Goal: Task Accomplishment & Management: Manage account settings

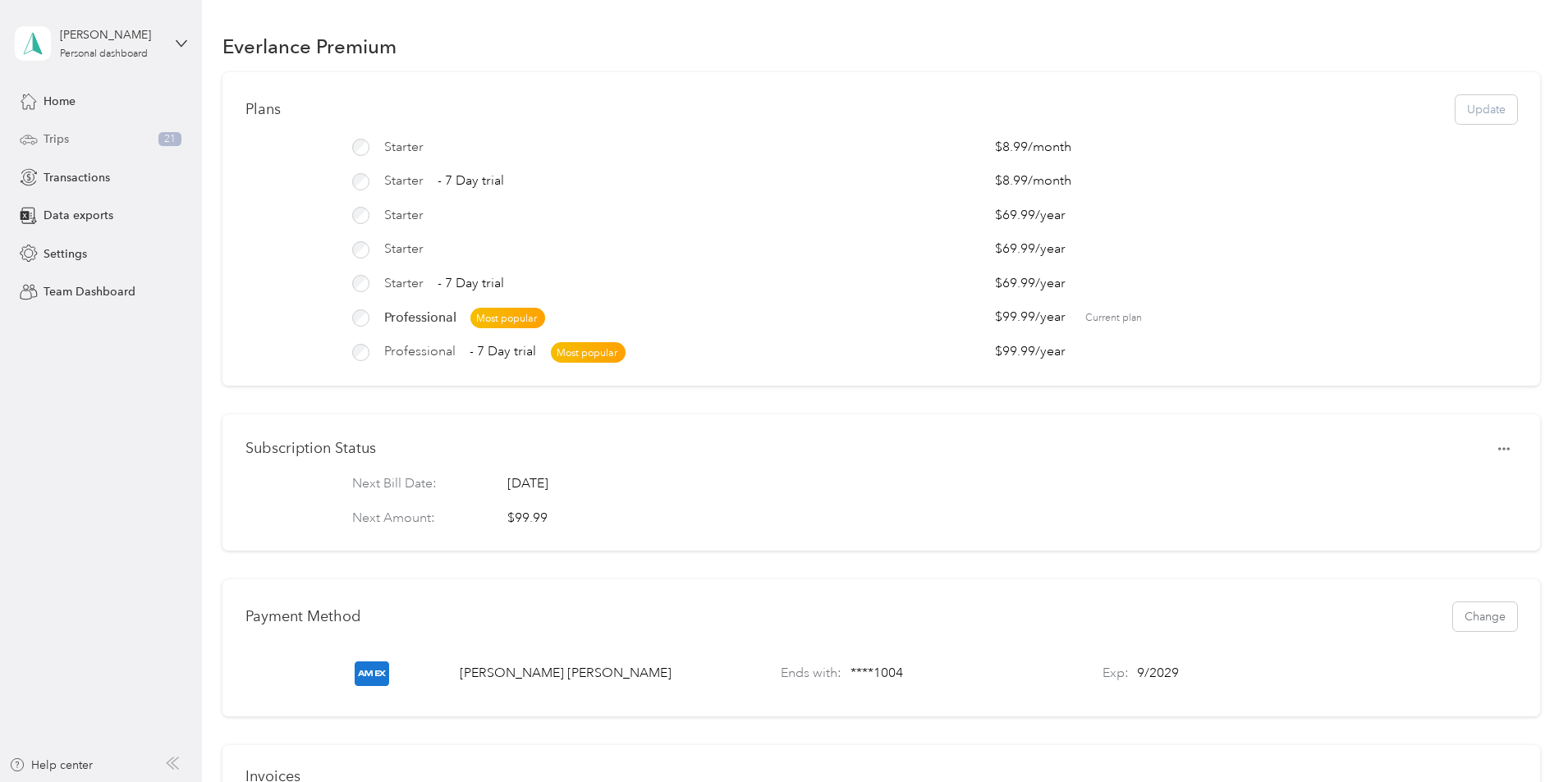
click at [48, 136] on span "Trips" at bounding box center [56, 139] width 26 height 17
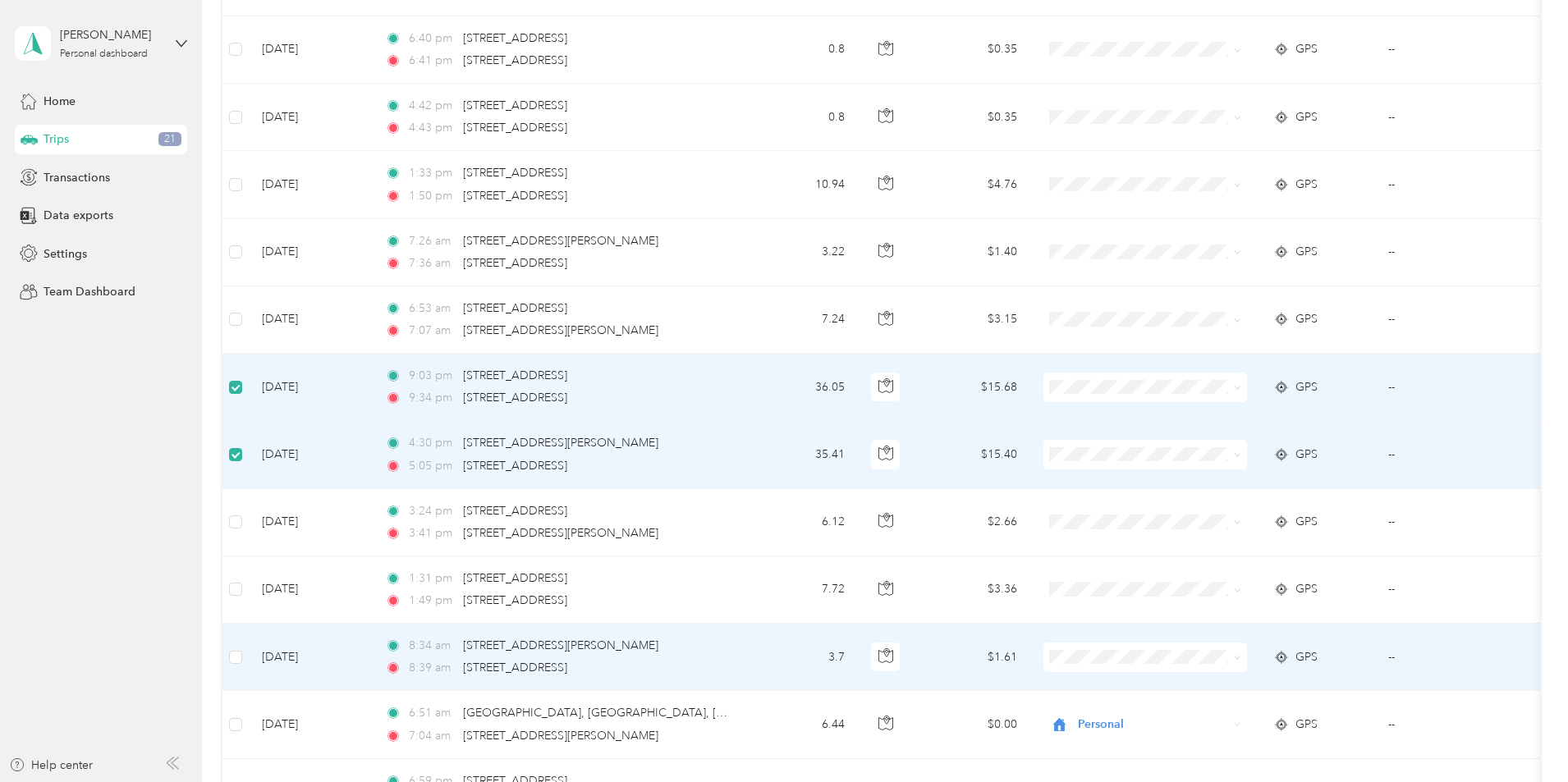
scroll to position [983, 0]
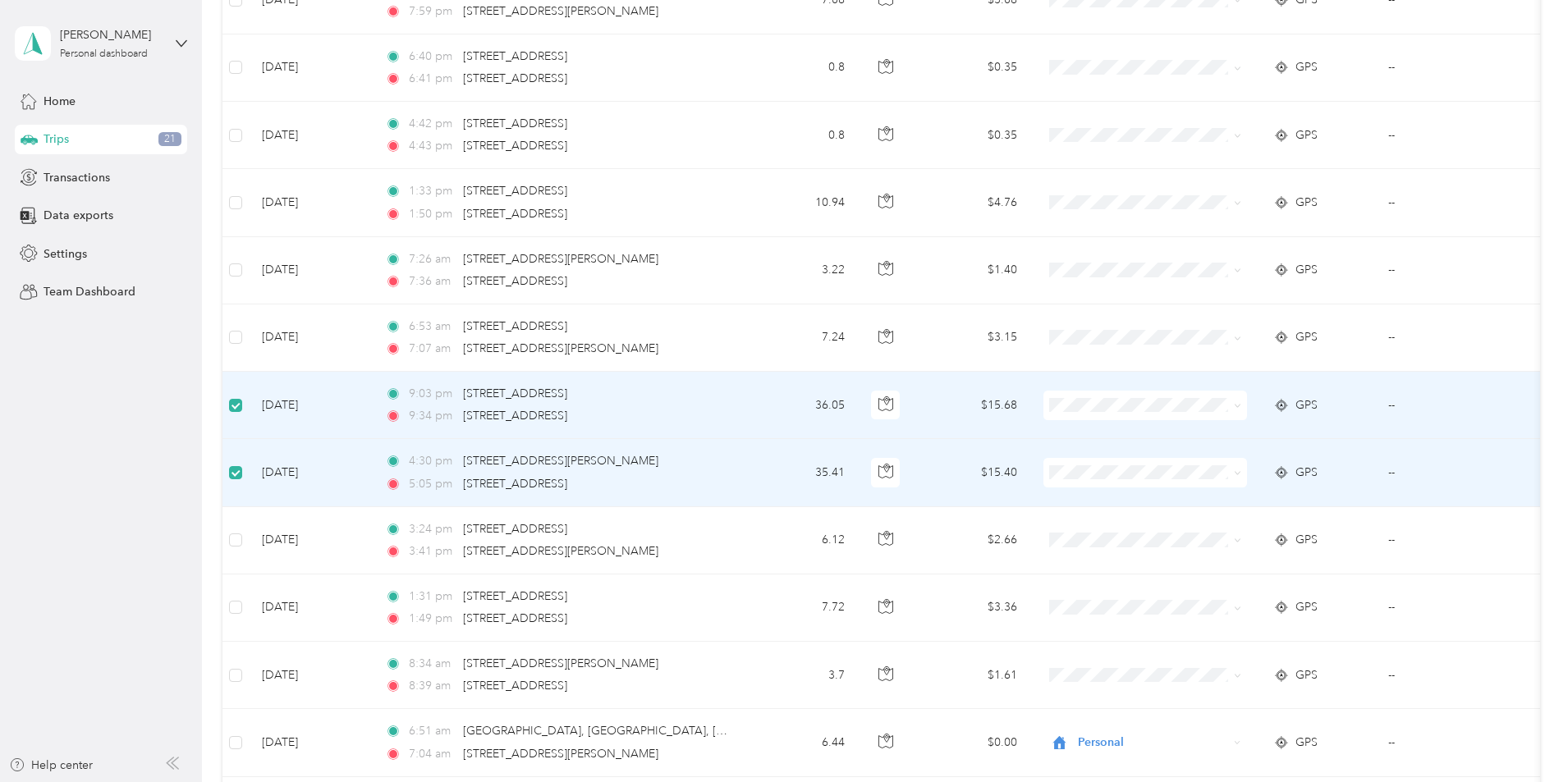
click at [1241, 408] on icon at bounding box center [1238, 406] width 8 height 8
click at [1276, 495] on span "IT service and Real estate" at bounding box center [1269, 493] width 152 height 17
click at [1229, 580] on li "IT service and Real estate" at bounding box center [1254, 589] width 203 height 28
drag, startPoint x: 1041, startPoint y: 396, endPoint x: 868, endPoint y: 398, distance: 173.0
click at [868, 398] on tr "[DATE] 9:03 pm 14–[STREET_ADDRESS] 9:34 pm [STREET_ADDRESS] 36.05 $15.68 IT ser…" at bounding box center [902, 405] width 1359 height 67
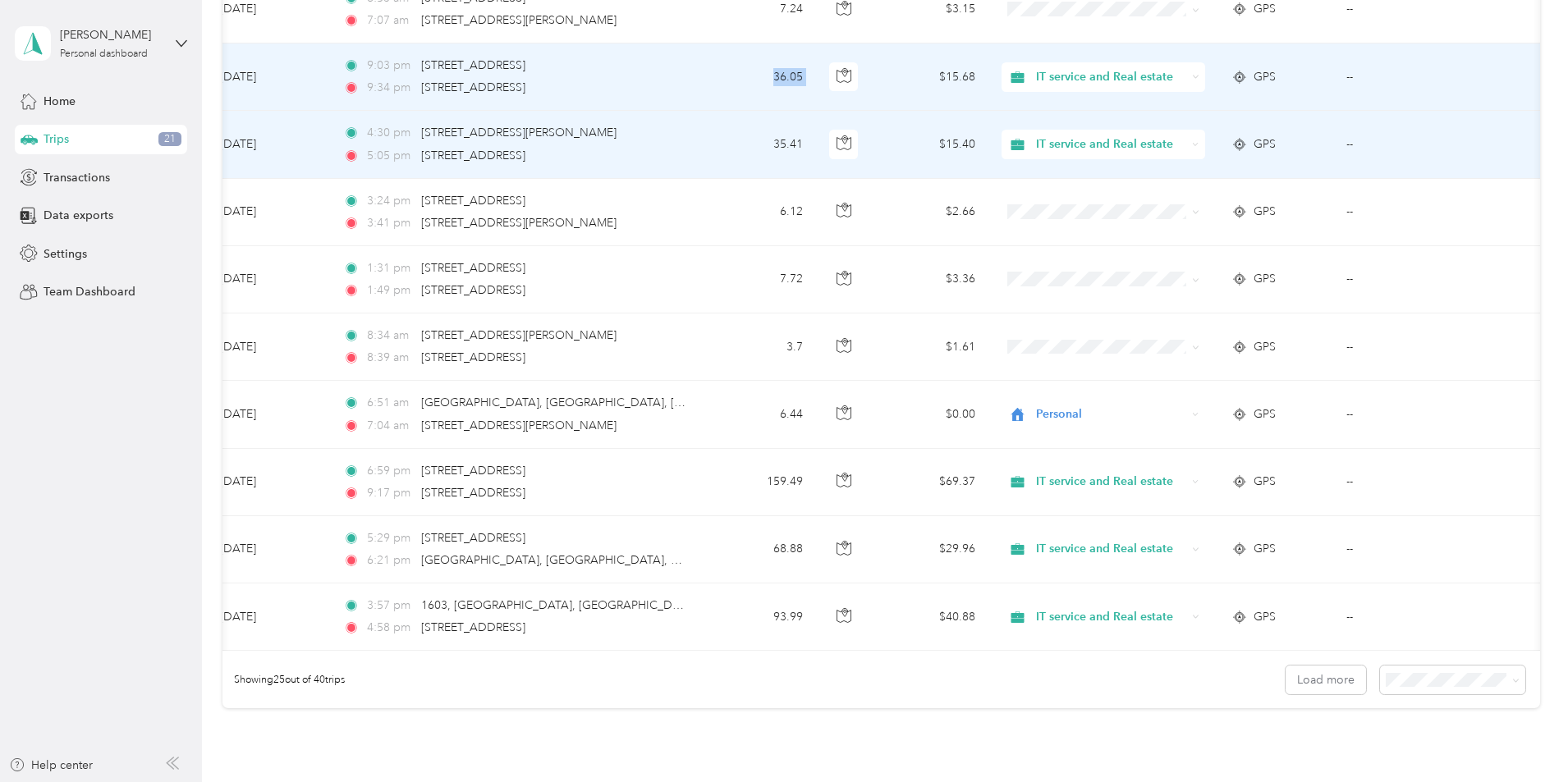
scroll to position [0, 265]
click at [1333, 77] on td "--" at bounding box center [1407, 77] width 149 height 67
click at [526, 69] on div "9:03 pm 14–[STREET_ADDRESS]" at bounding box center [514, 65] width 345 height 18
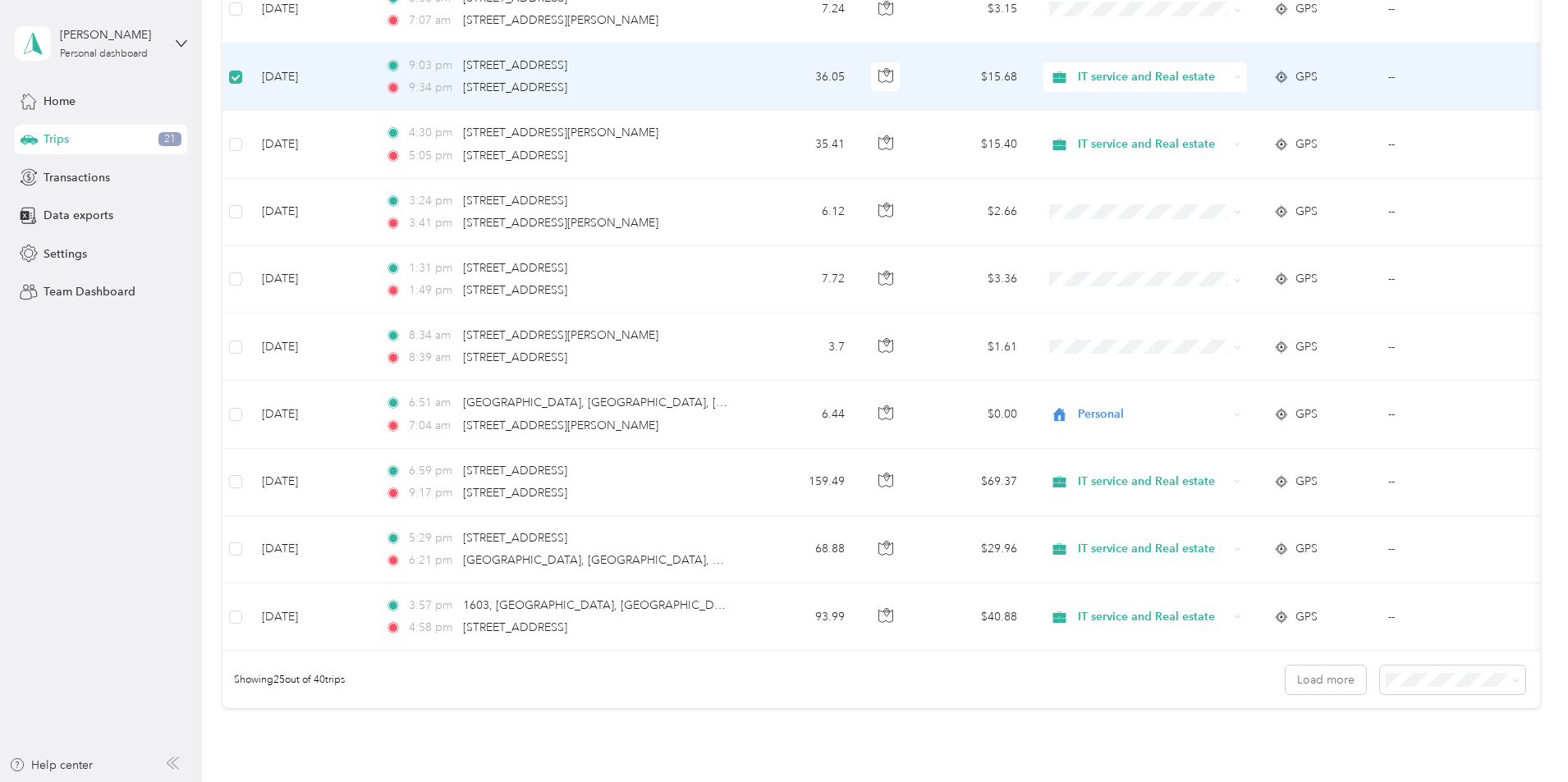
scroll to position [1313, 0]
click at [730, 64] on div "9:03 pm 14–[STREET_ADDRESS]" at bounding box center [557, 65] width 345 height 18
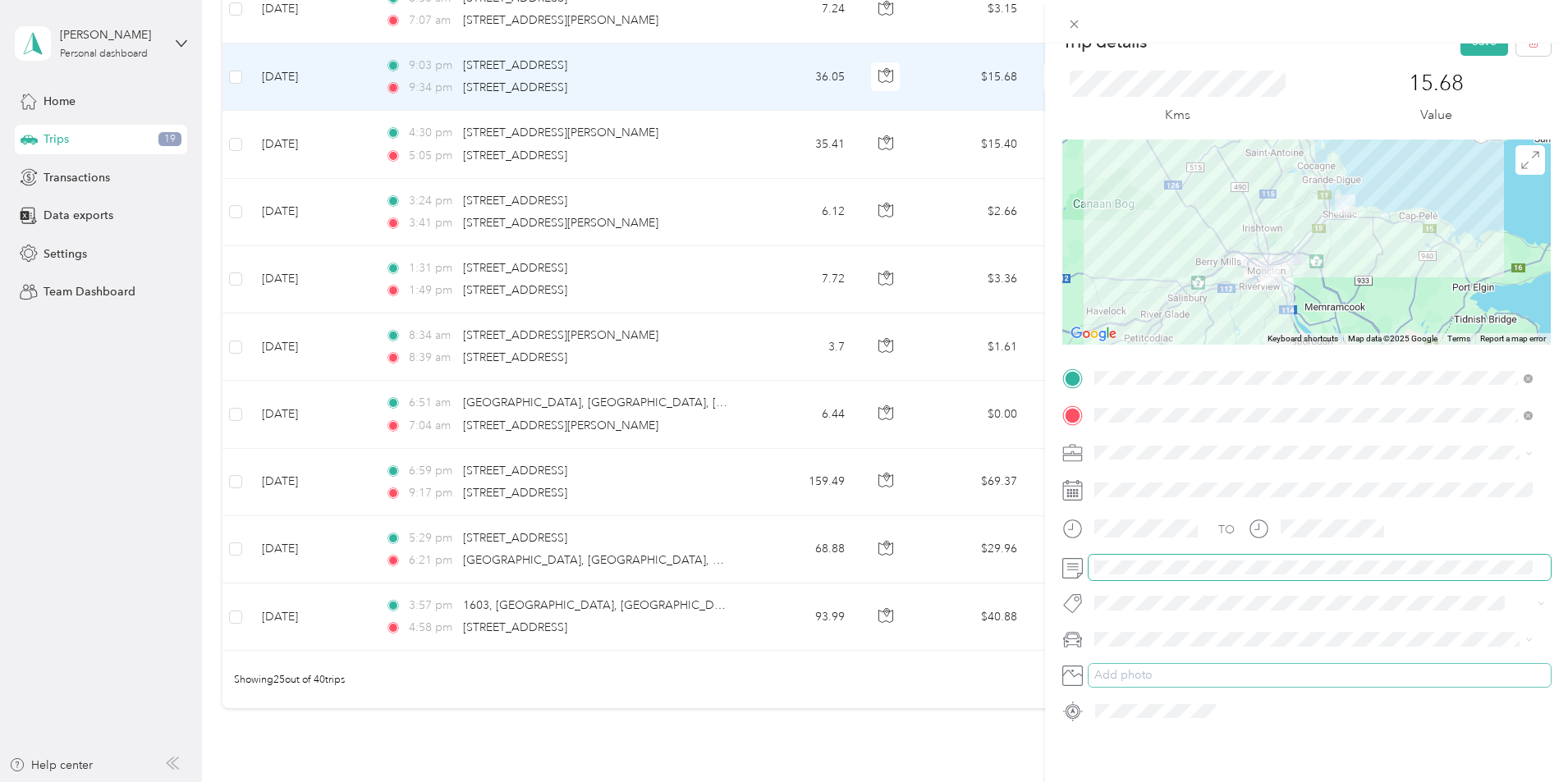
scroll to position [42, 0]
click at [1168, 738] on div "Trip details Save This trip cannot be edited because it is either under review,…" at bounding box center [1306, 435] width 523 height 782
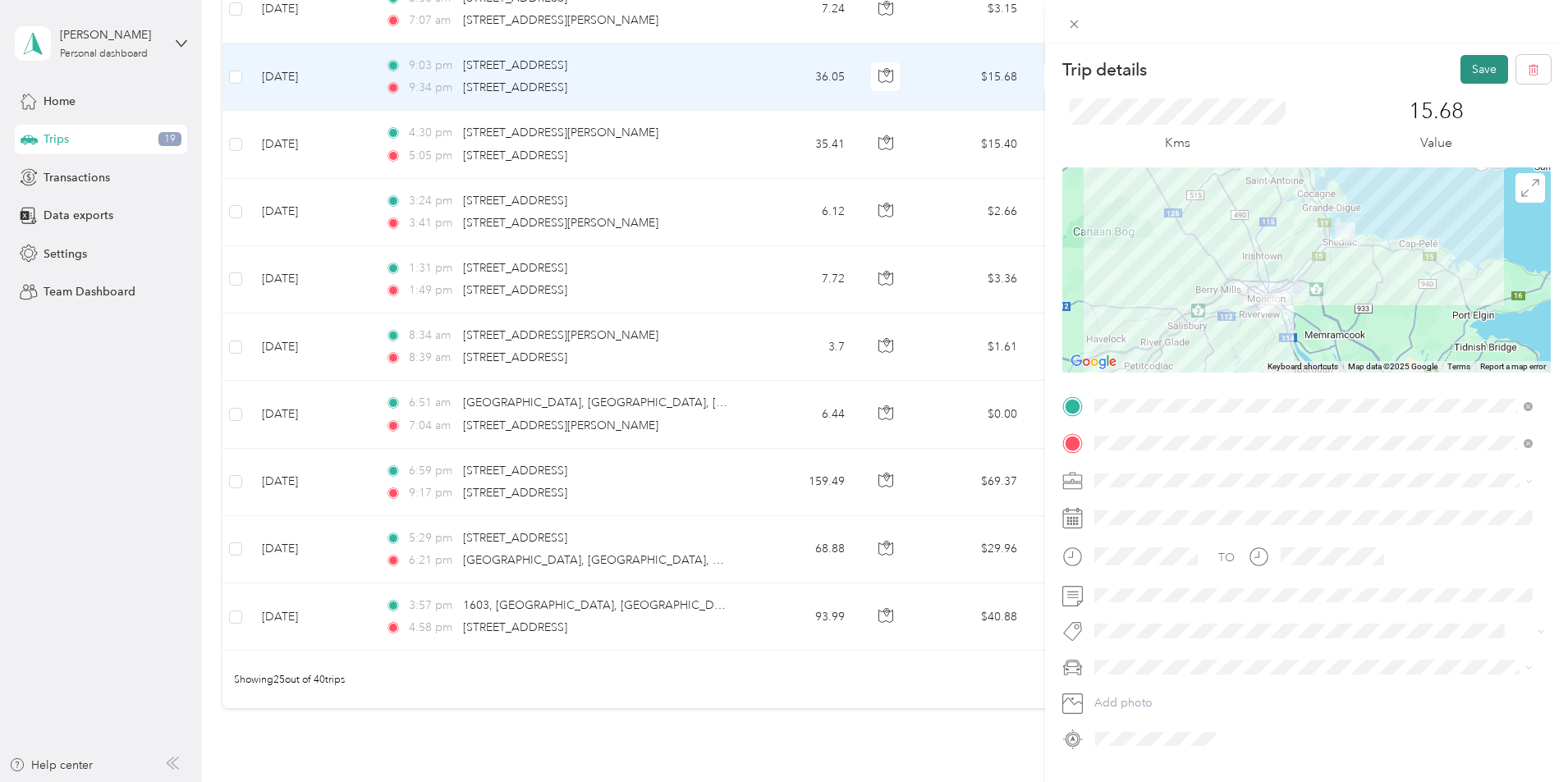
click at [1476, 66] on button "Save" at bounding box center [1484, 69] width 47 height 28
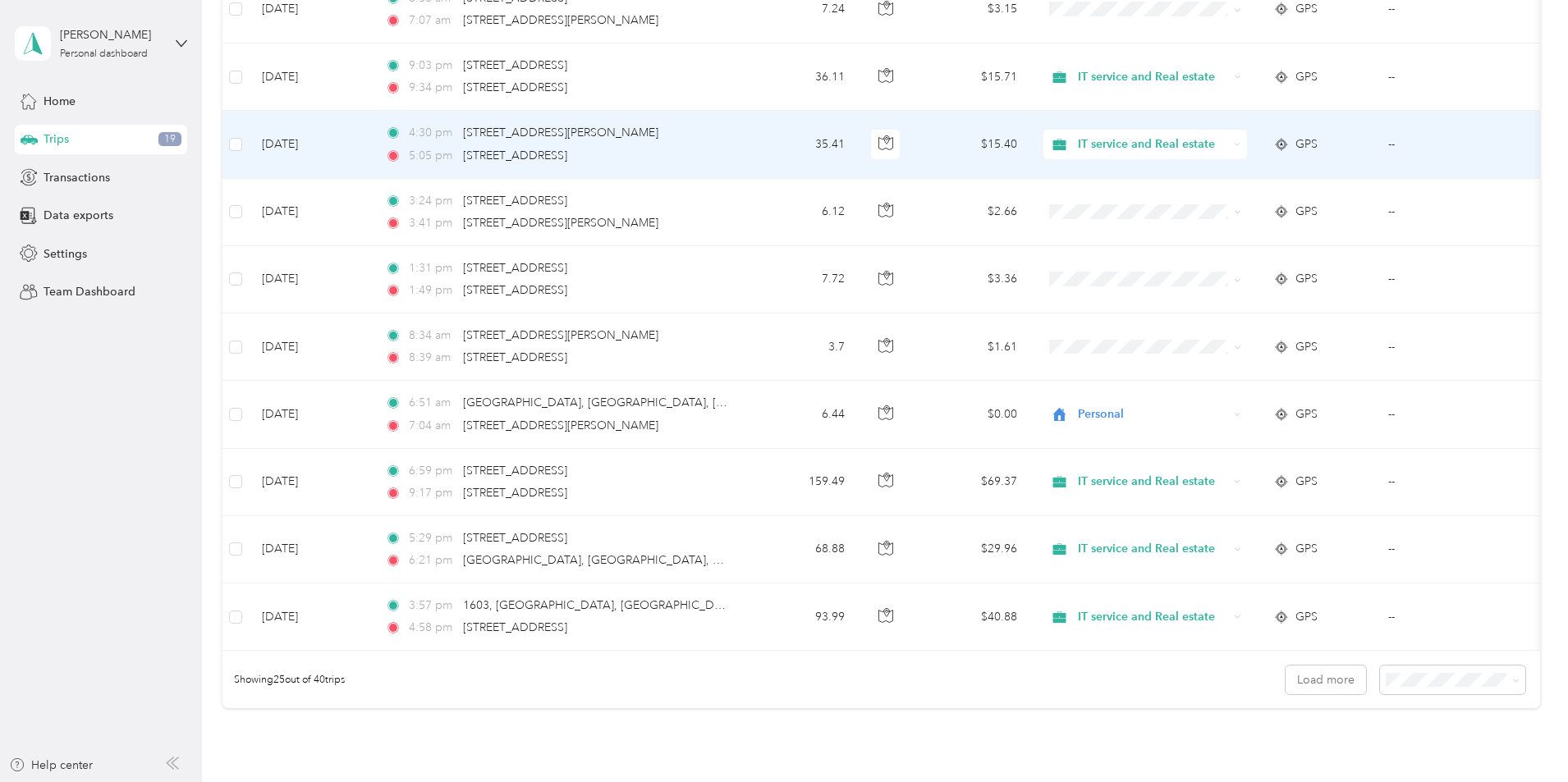
click at [730, 148] on div "5:05 pm [STREET_ADDRESS]" at bounding box center [557, 156] width 345 height 18
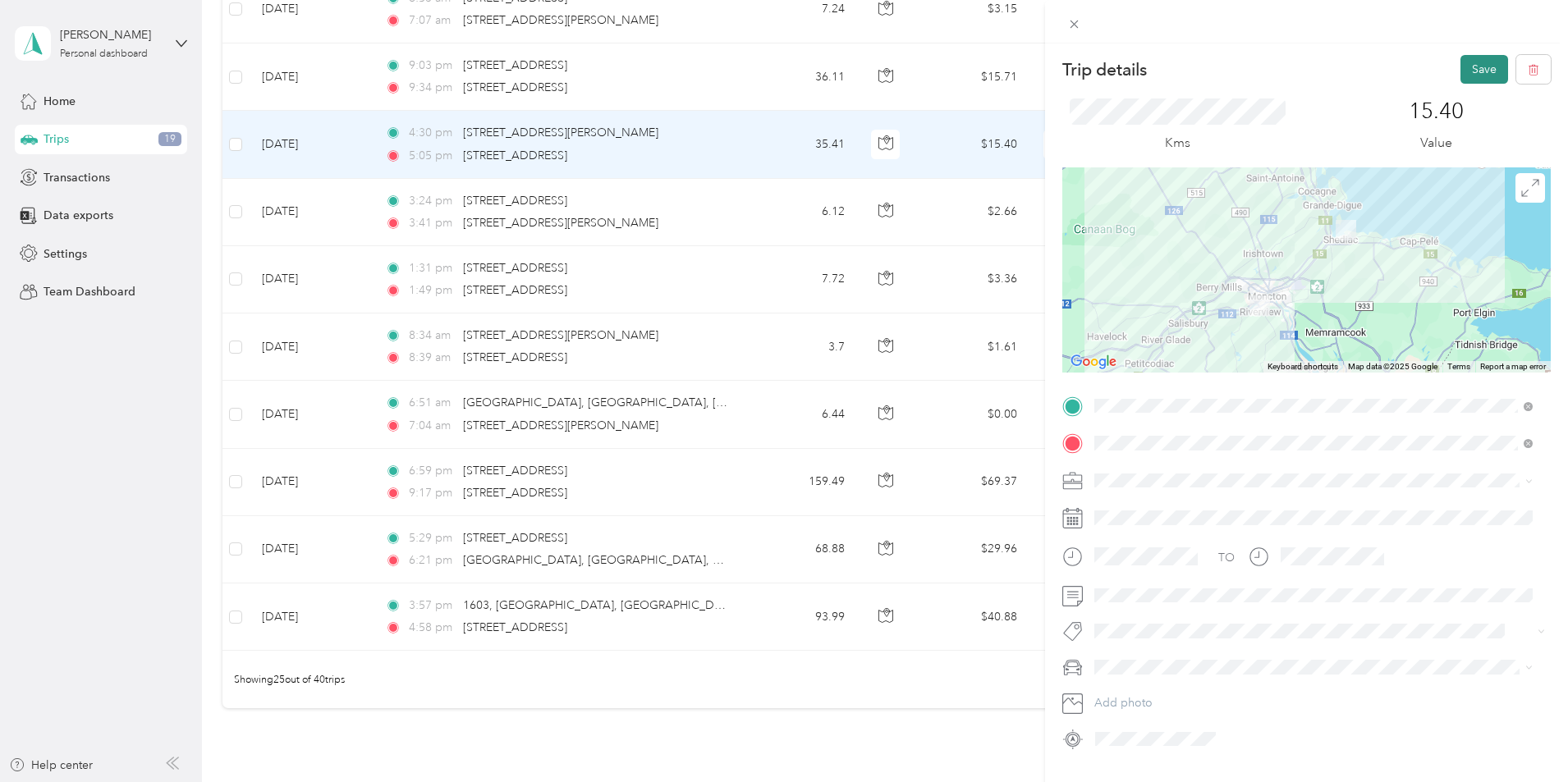
click at [1474, 69] on button "Save" at bounding box center [1484, 69] width 47 height 28
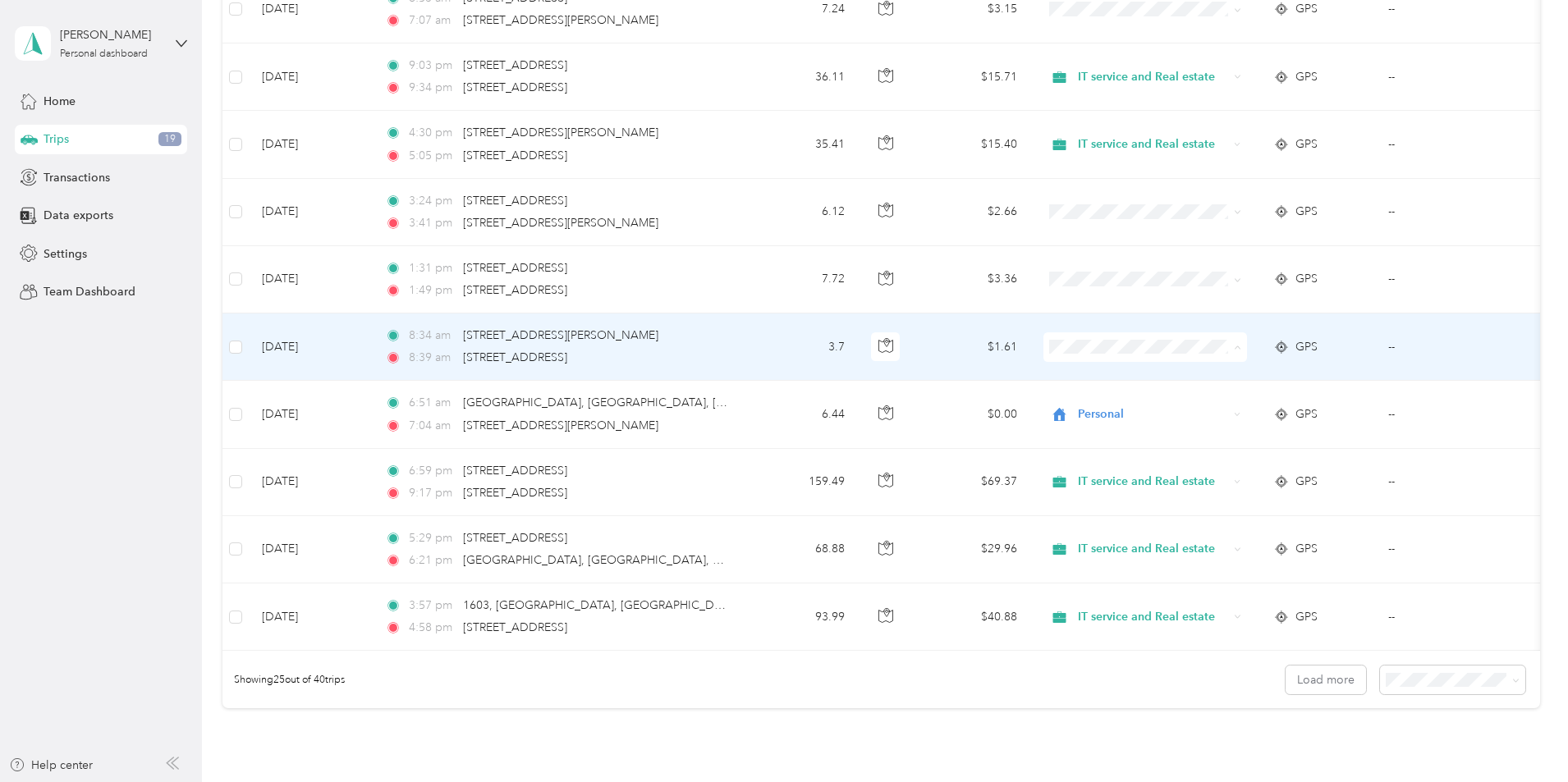
click at [1219, 410] on li "Personal" at bounding box center [1254, 406] width 203 height 28
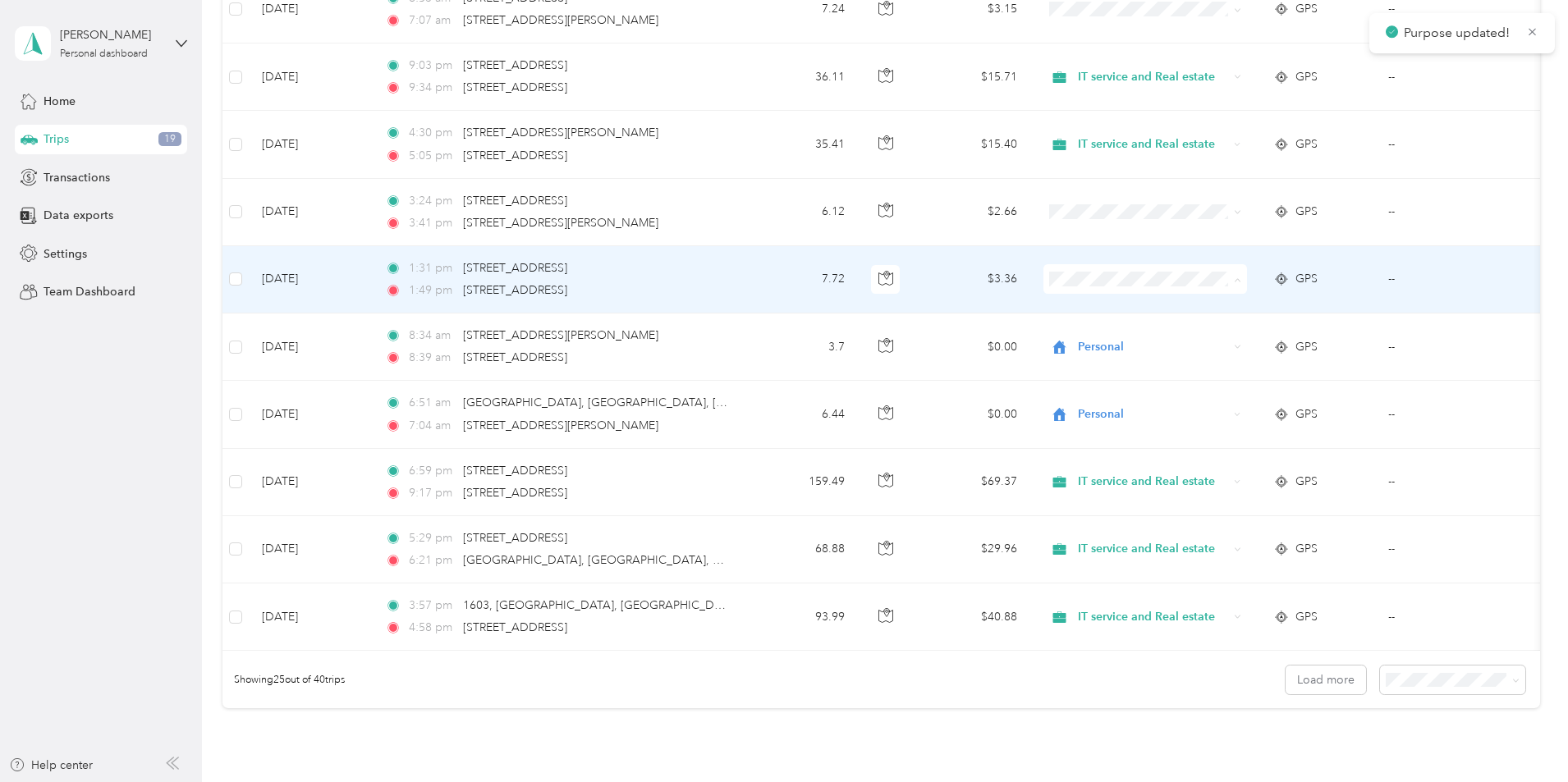
click at [1202, 335] on span "Personal" at bounding box center [1269, 339] width 152 height 17
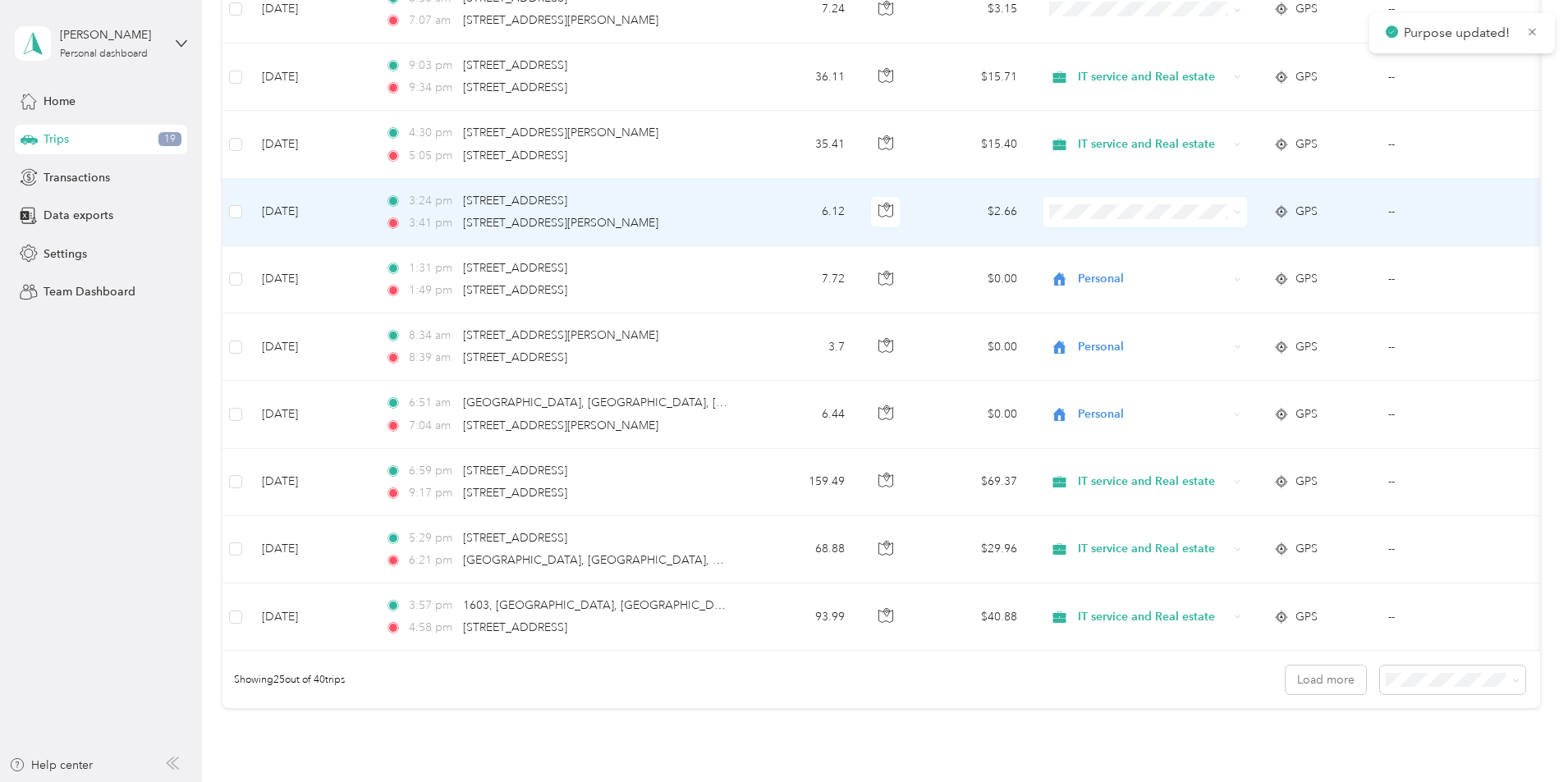
click at [1210, 271] on span "Personal" at bounding box center [1269, 269] width 152 height 17
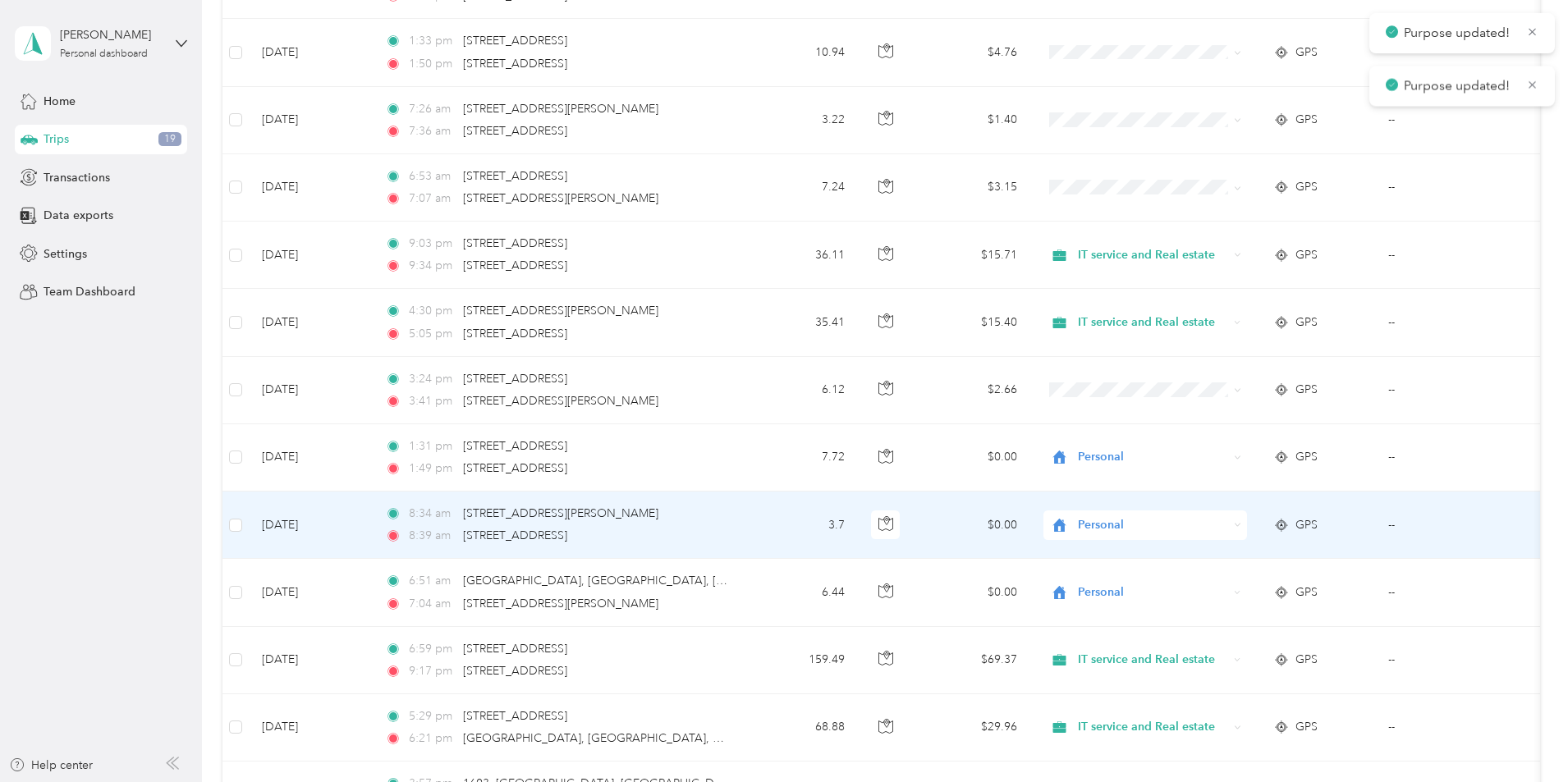
scroll to position [1067, 0]
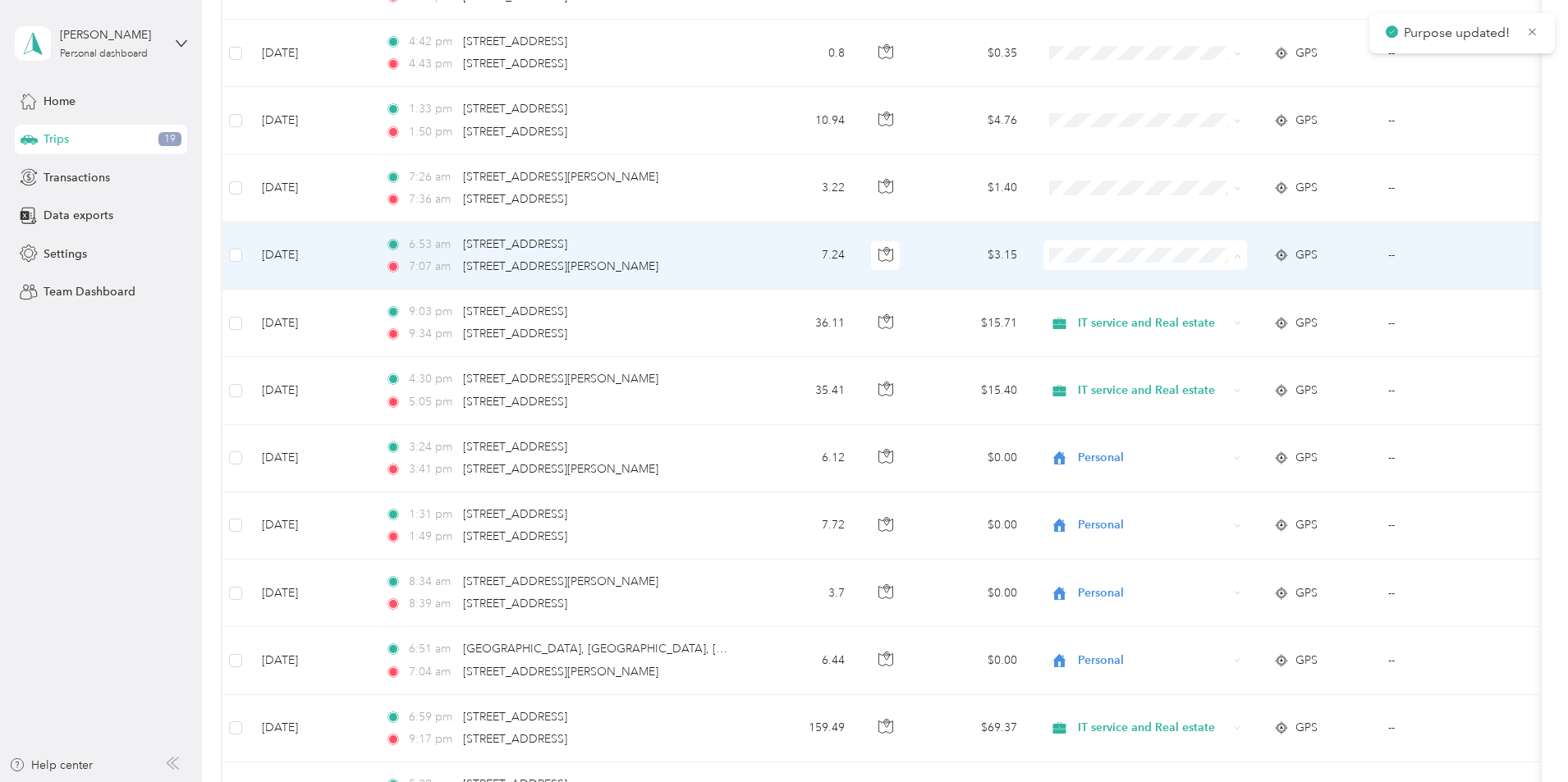
click at [1223, 320] on li "Personal" at bounding box center [1254, 315] width 203 height 28
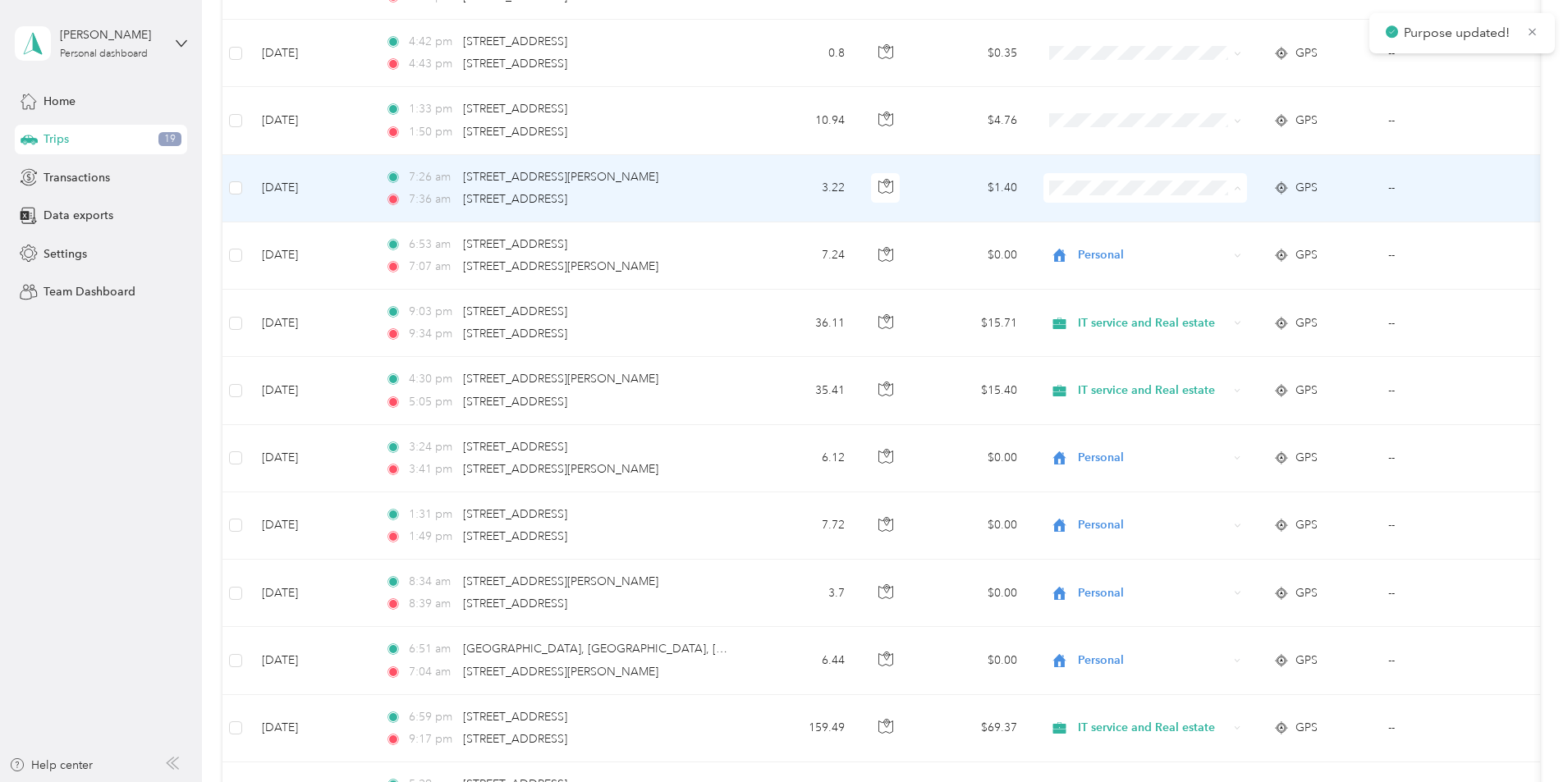
click at [1224, 246] on span "Personal" at bounding box center [1269, 248] width 152 height 17
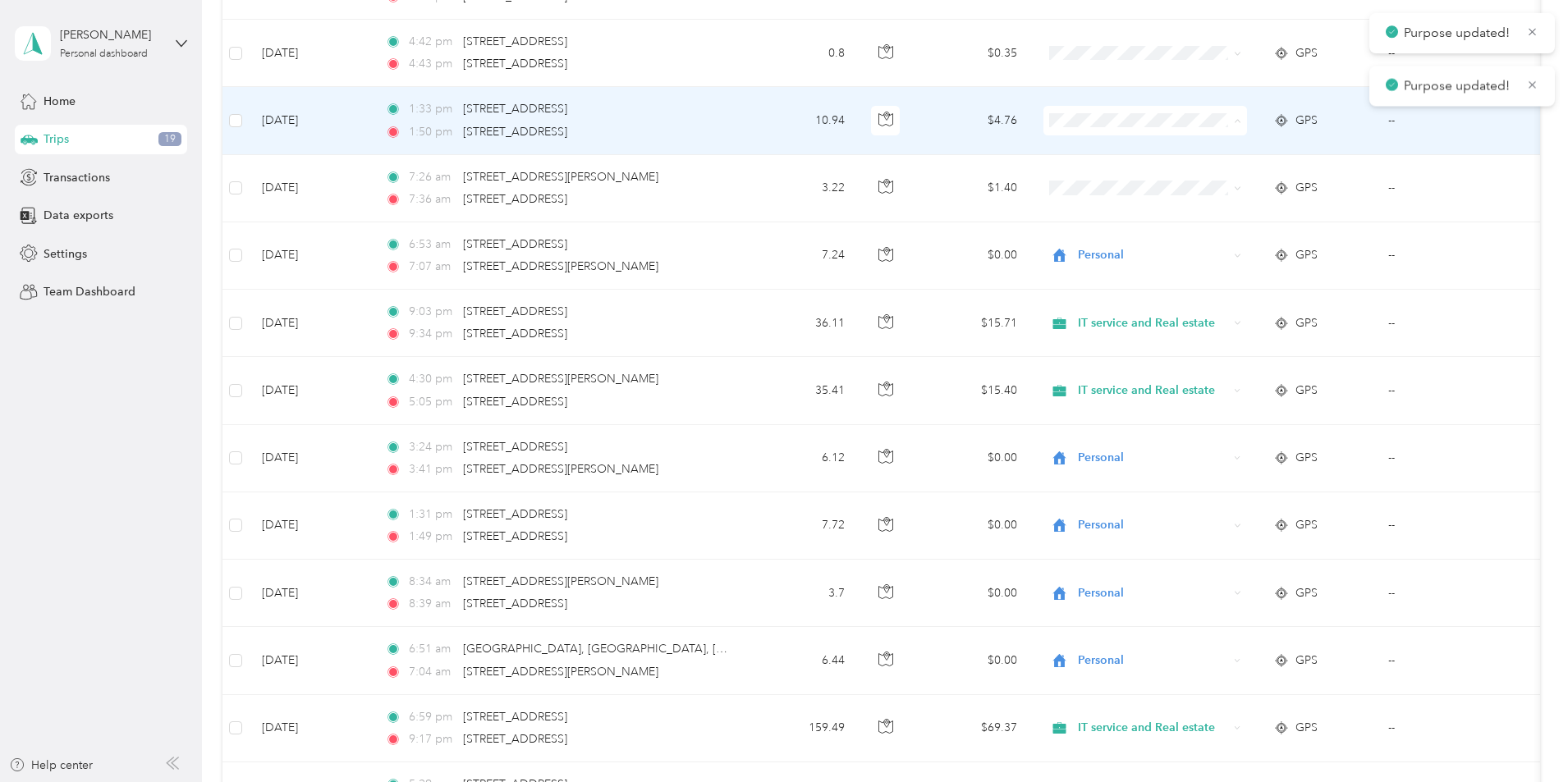
click at [1223, 188] on ol "Work Personal IT service and Real estate IT service and Real estate Other Chari…" at bounding box center [1254, 251] width 203 height 230
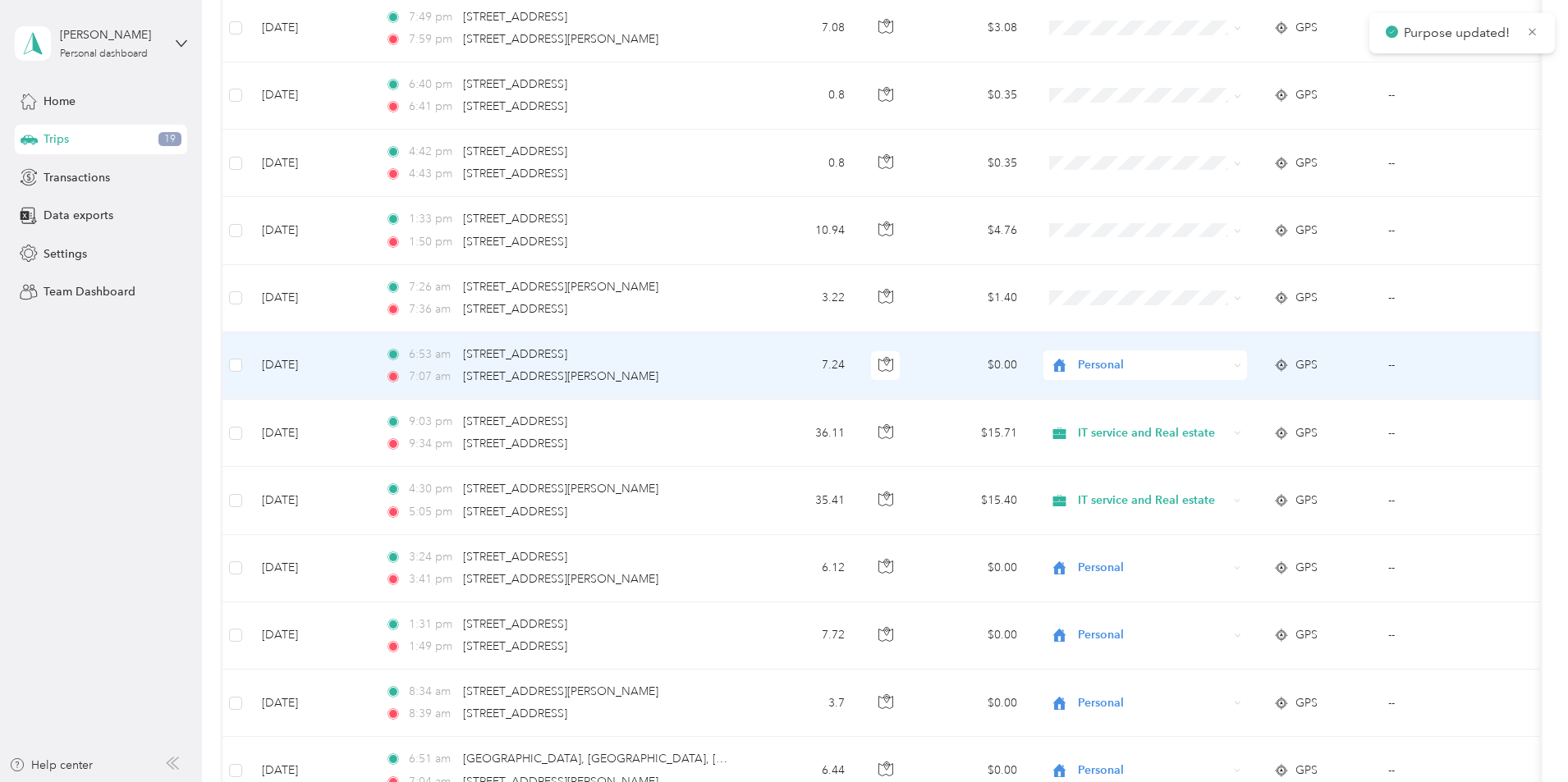
scroll to position [738, 0]
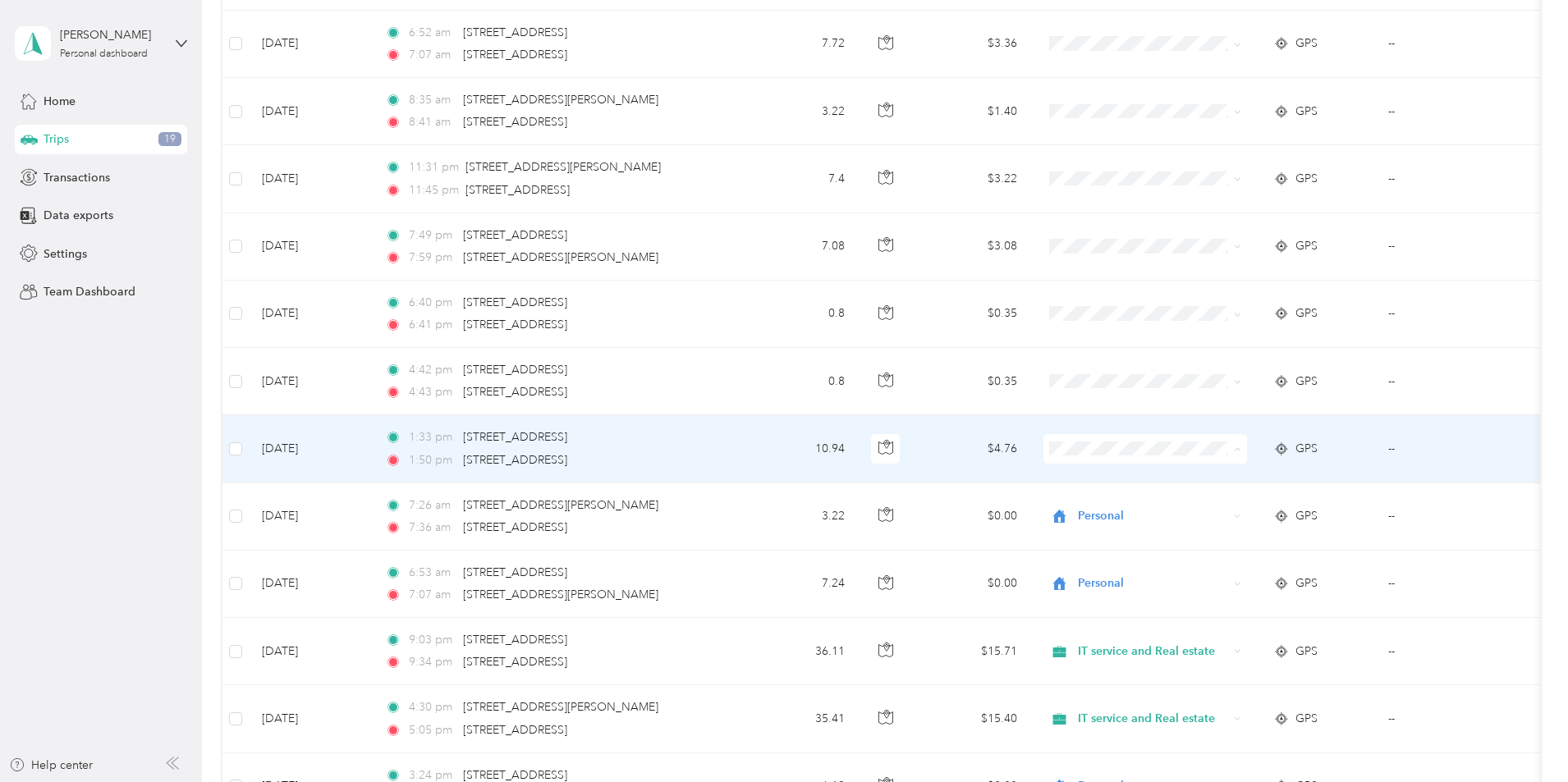
click at [1220, 509] on span "Personal" at bounding box center [1269, 509] width 152 height 17
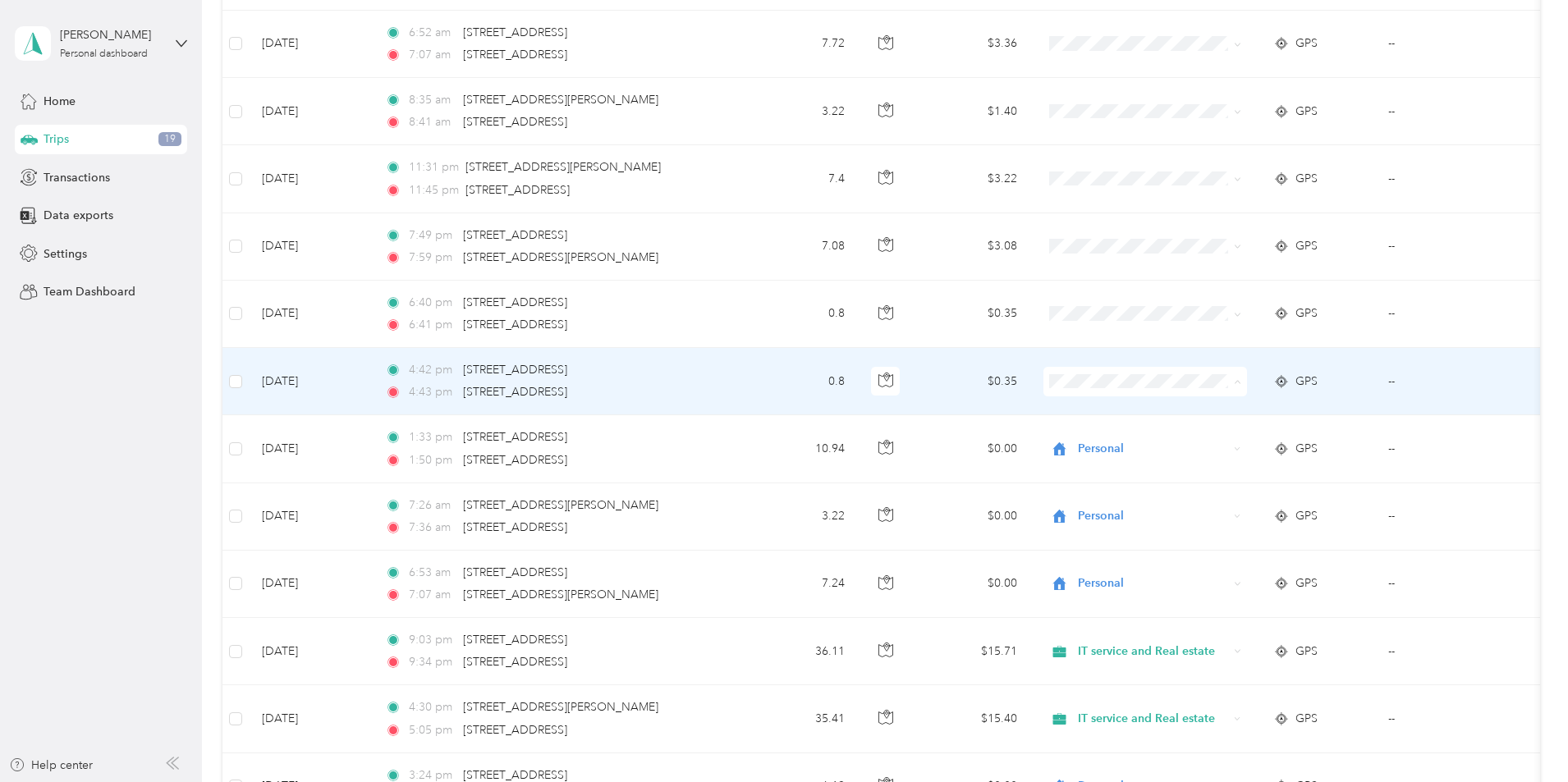
click at [1214, 445] on li "Personal" at bounding box center [1254, 441] width 203 height 28
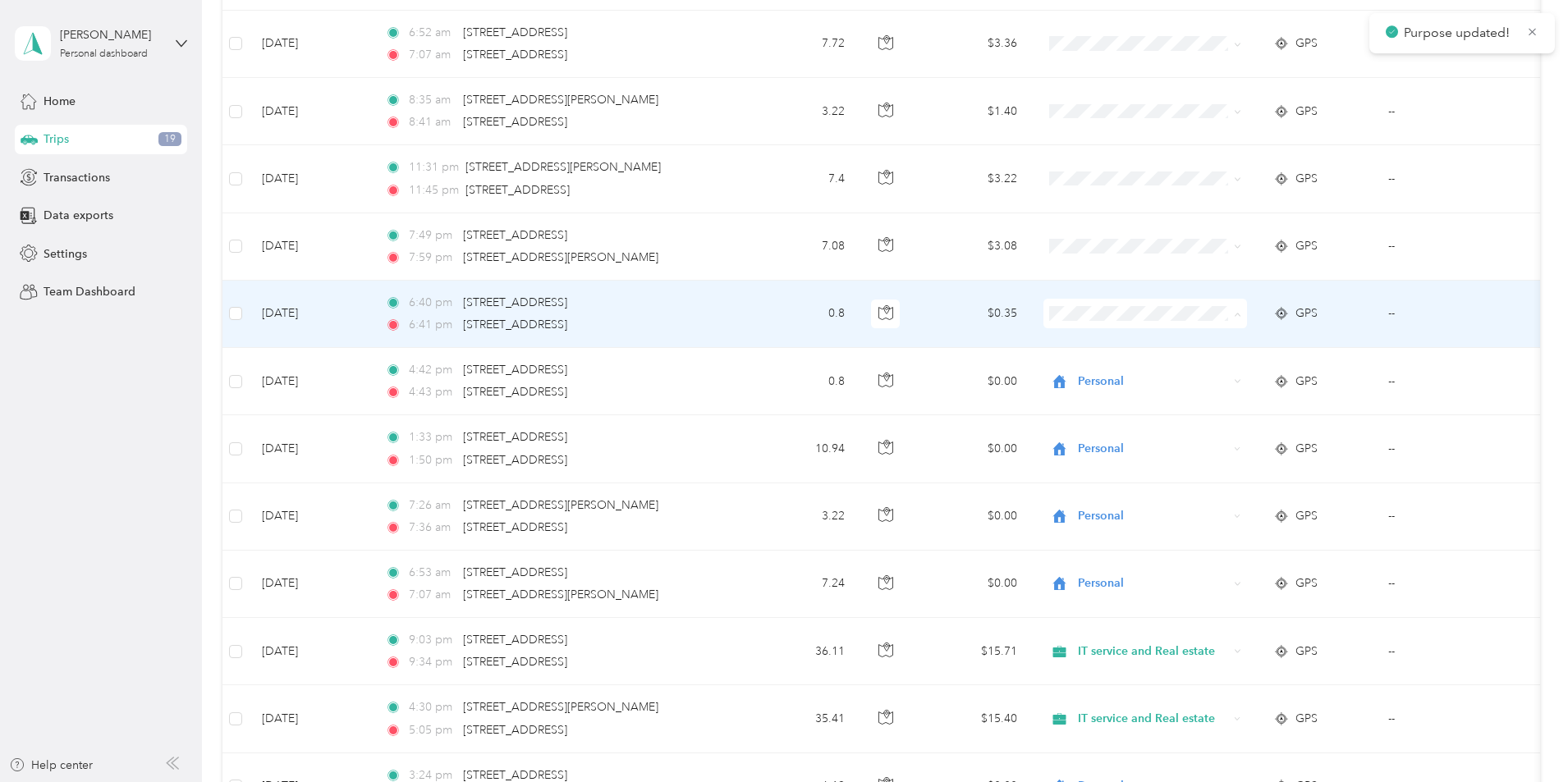
click at [1217, 371] on span "Personal" at bounding box center [1269, 373] width 152 height 17
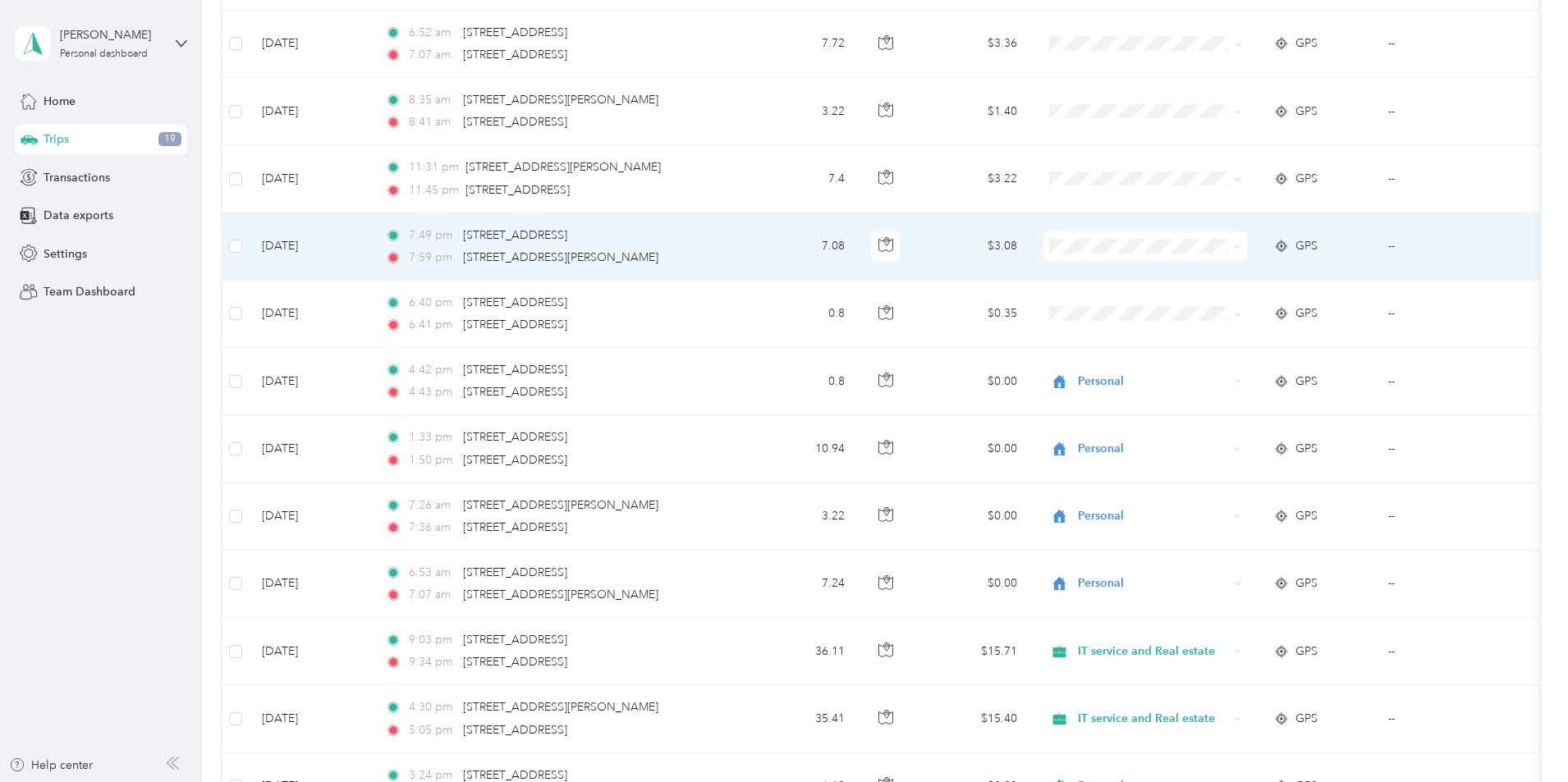
click at [1229, 306] on span "Personal" at bounding box center [1269, 306] width 152 height 17
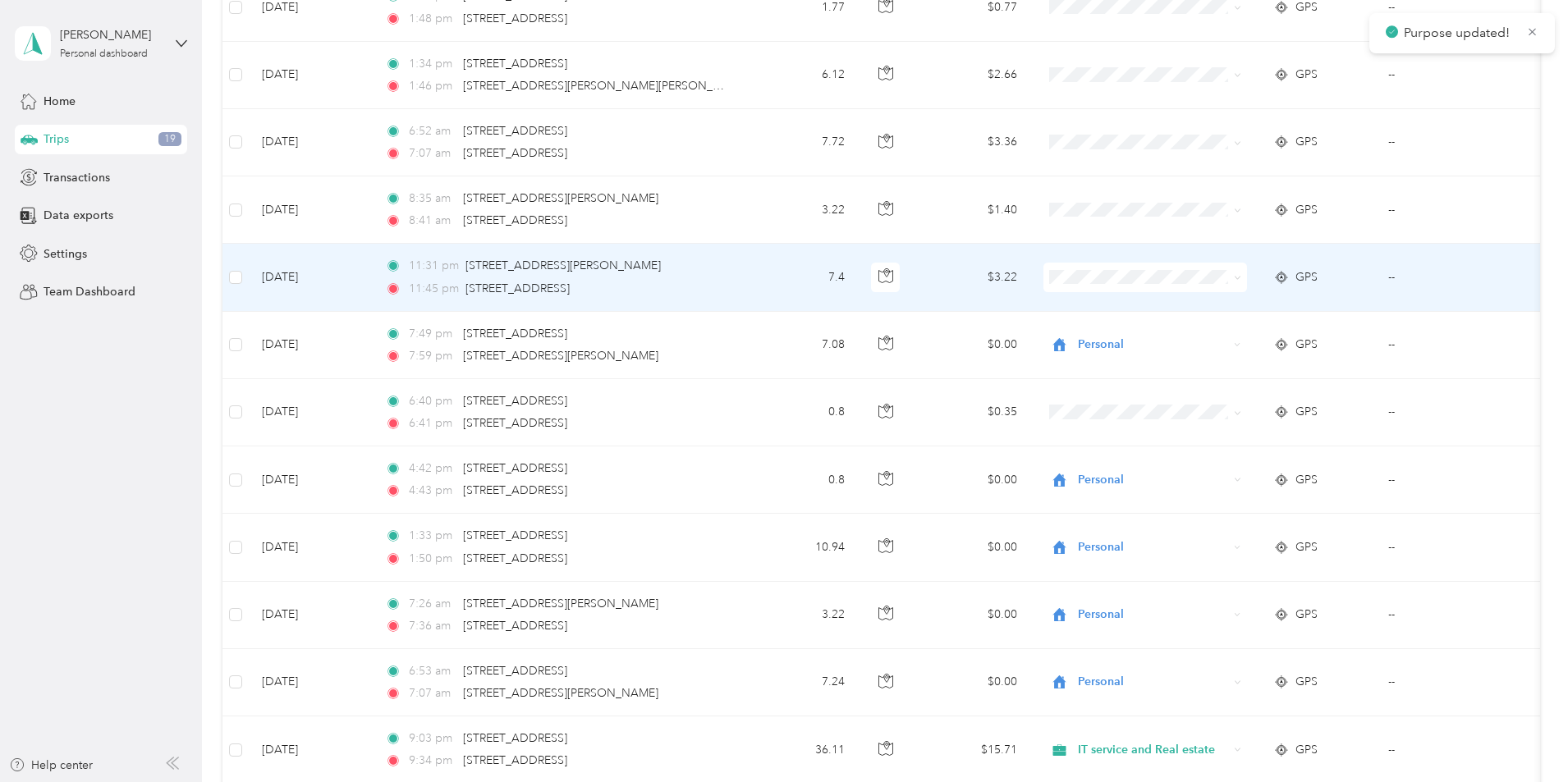
scroll to position [574, 0]
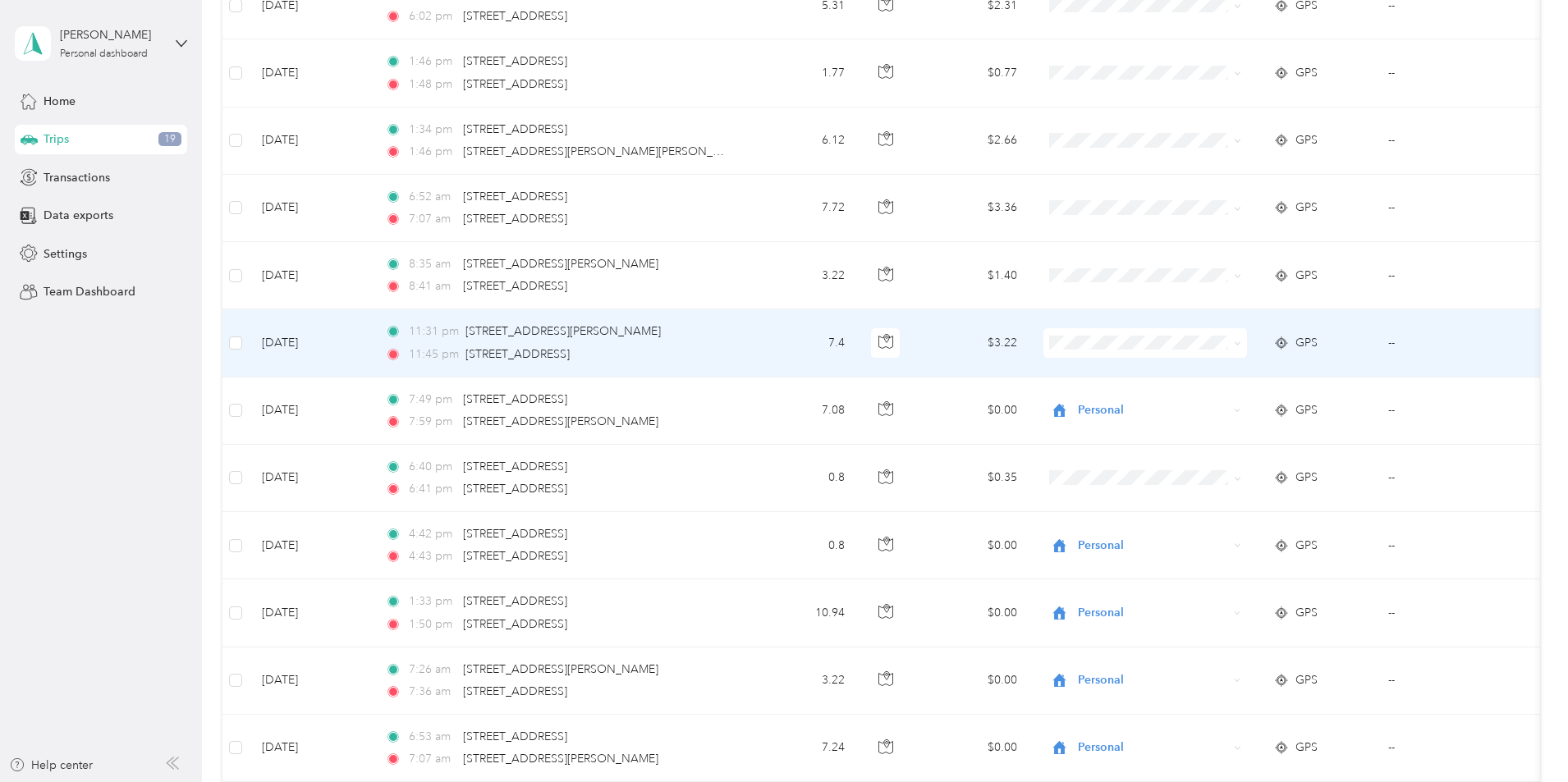
click at [1230, 393] on span "Personal" at bounding box center [1269, 400] width 152 height 17
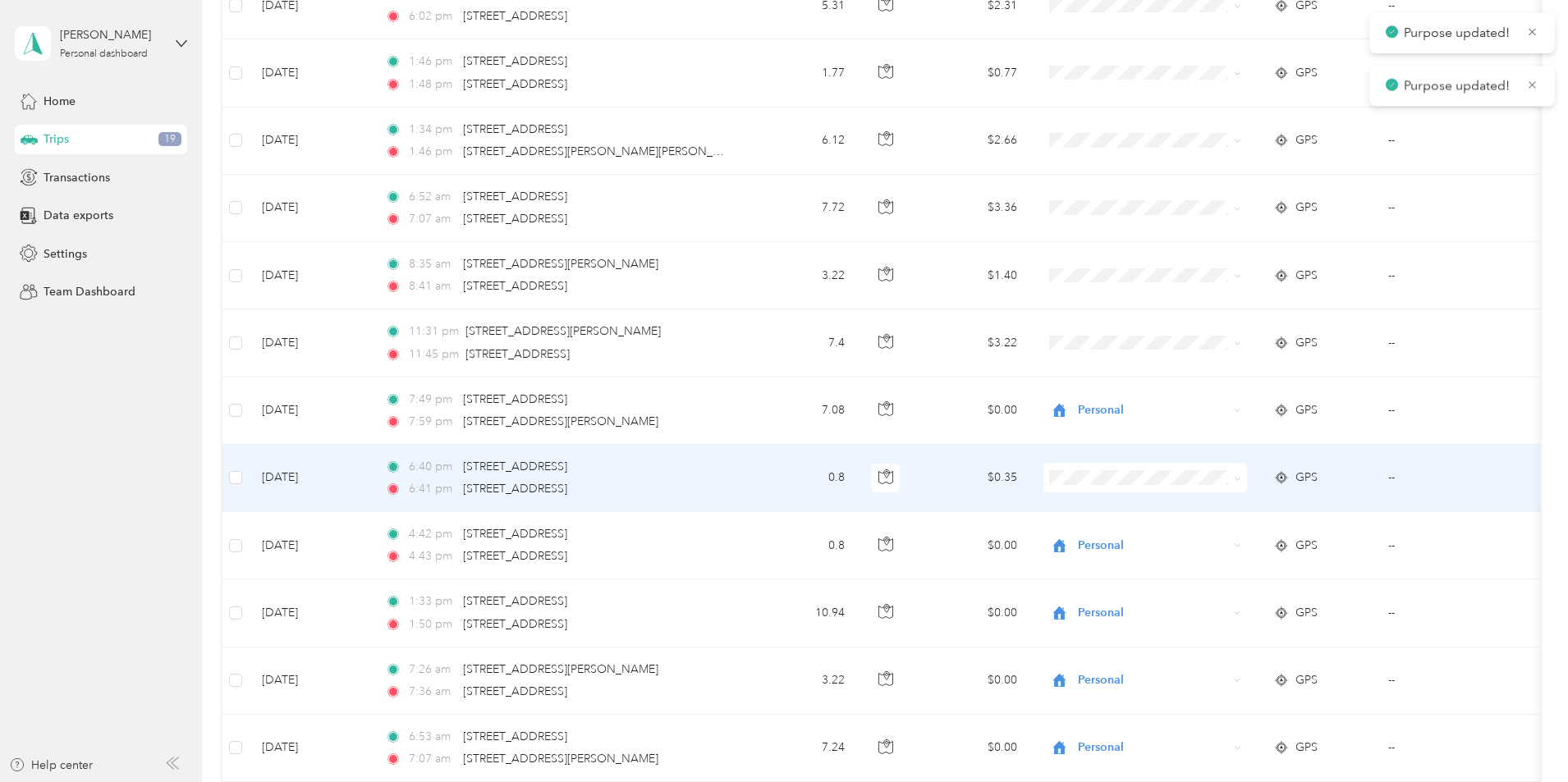
click at [1211, 470] on span at bounding box center [1145, 477] width 203 height 29
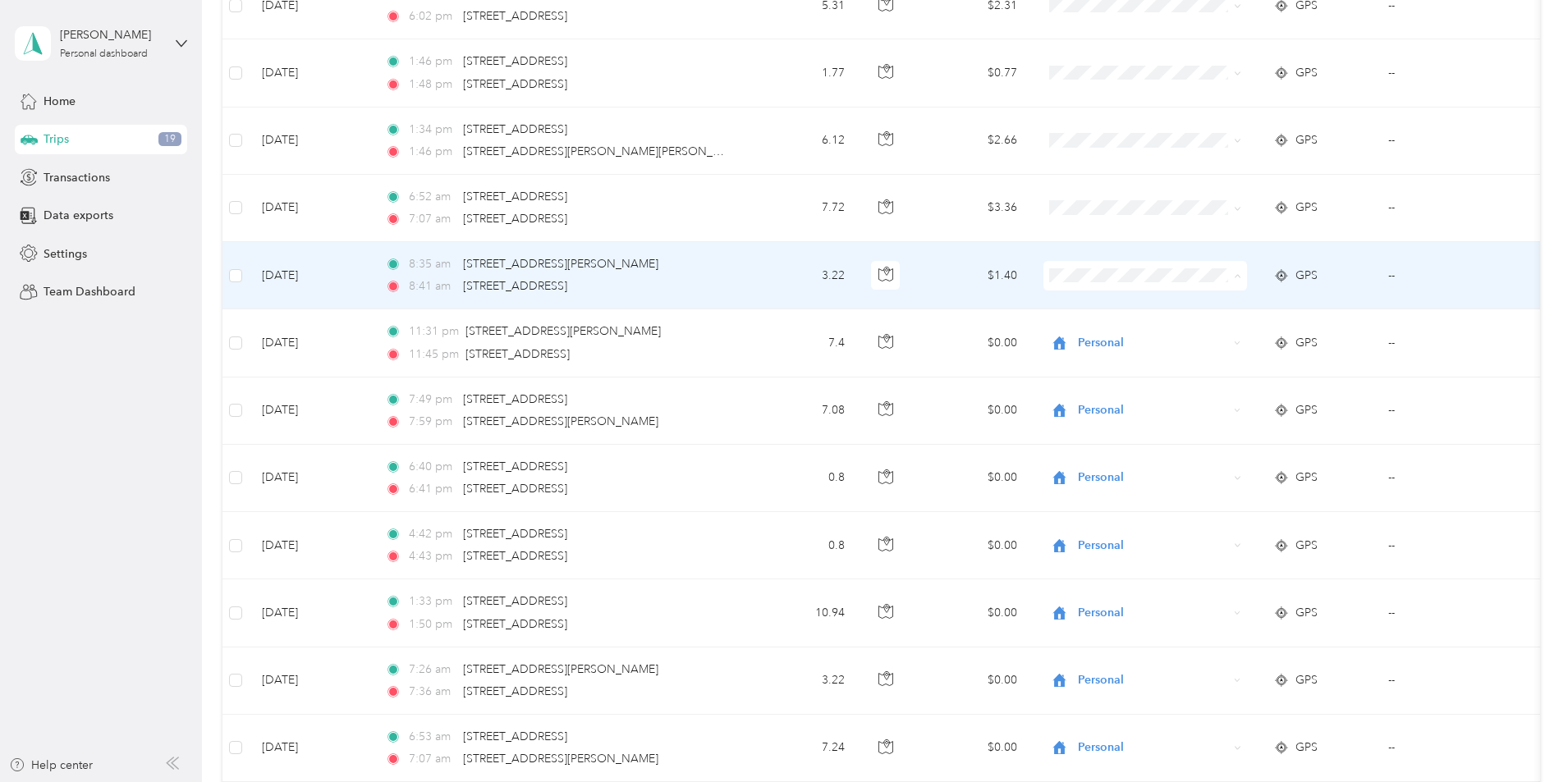
click at [1221, 336] on span "Personal" at bounding box center [1269, 335] width 152 height 17
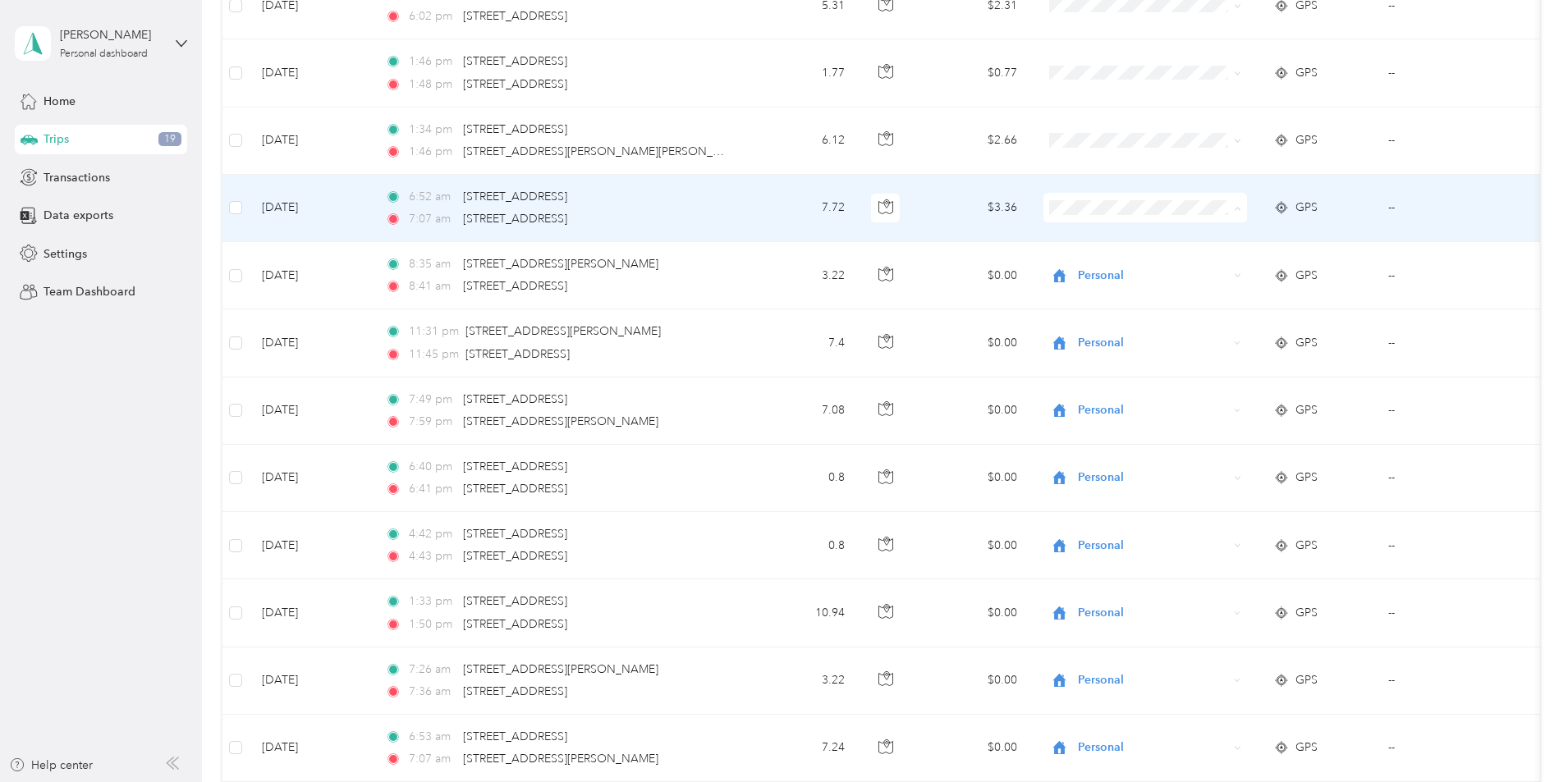
click at [1207, 264] on span "Personal" at bounding box center [1269, 267] width 152 height 17
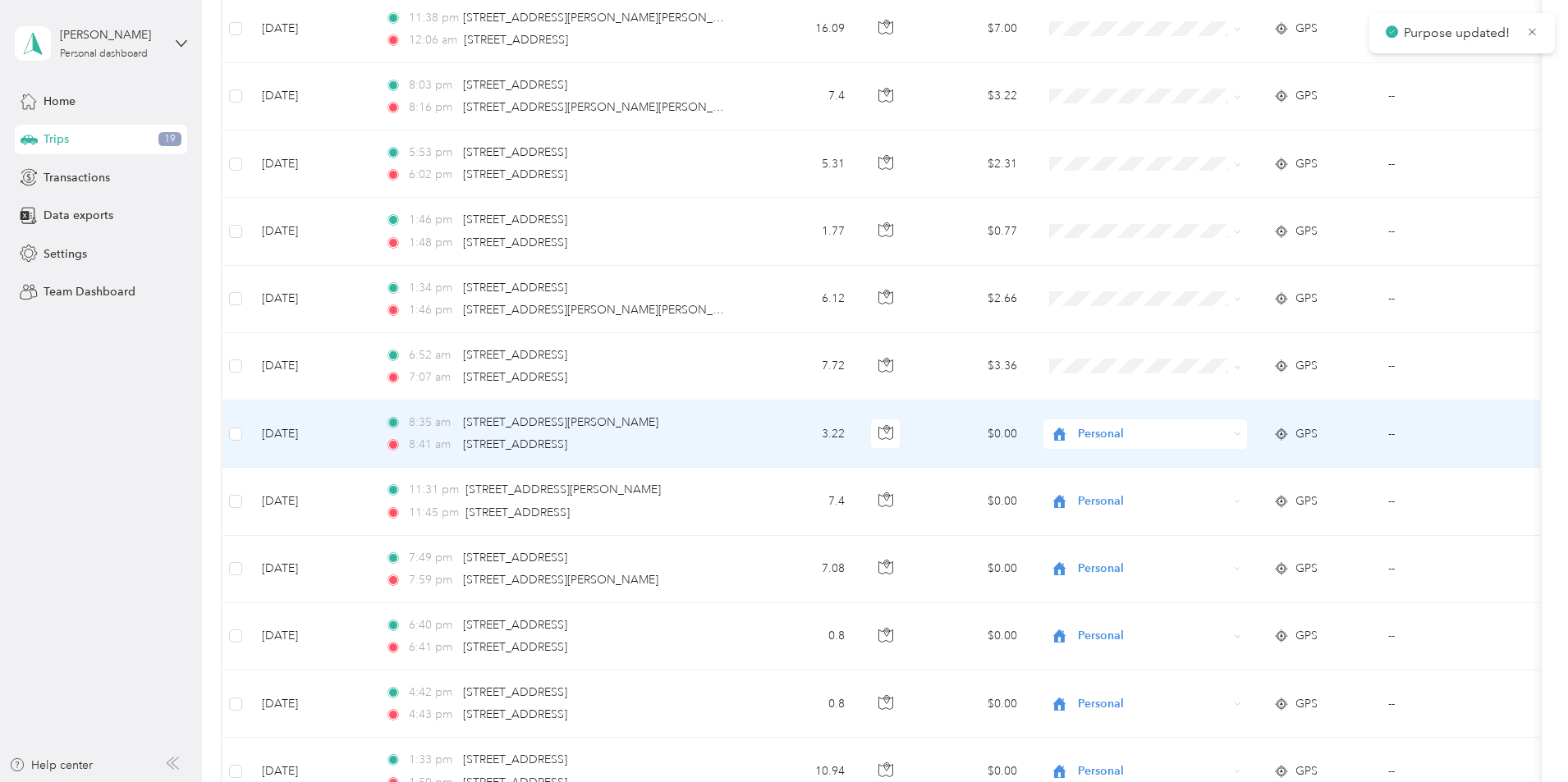
scroll to position [410, 0]
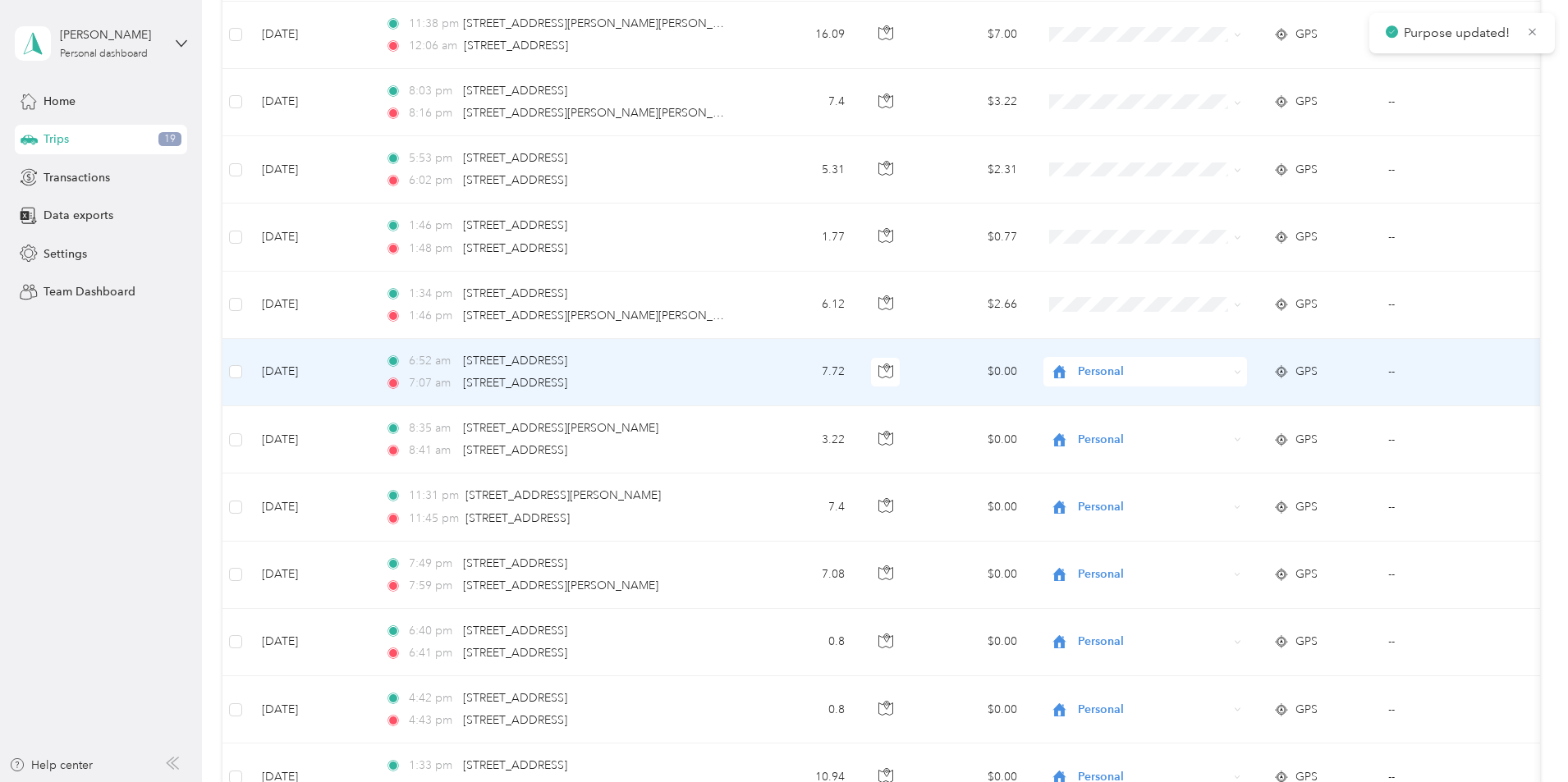
click at [1206, 428] on span "Personal" at bounding box center [1260, 425] width 133 height 17
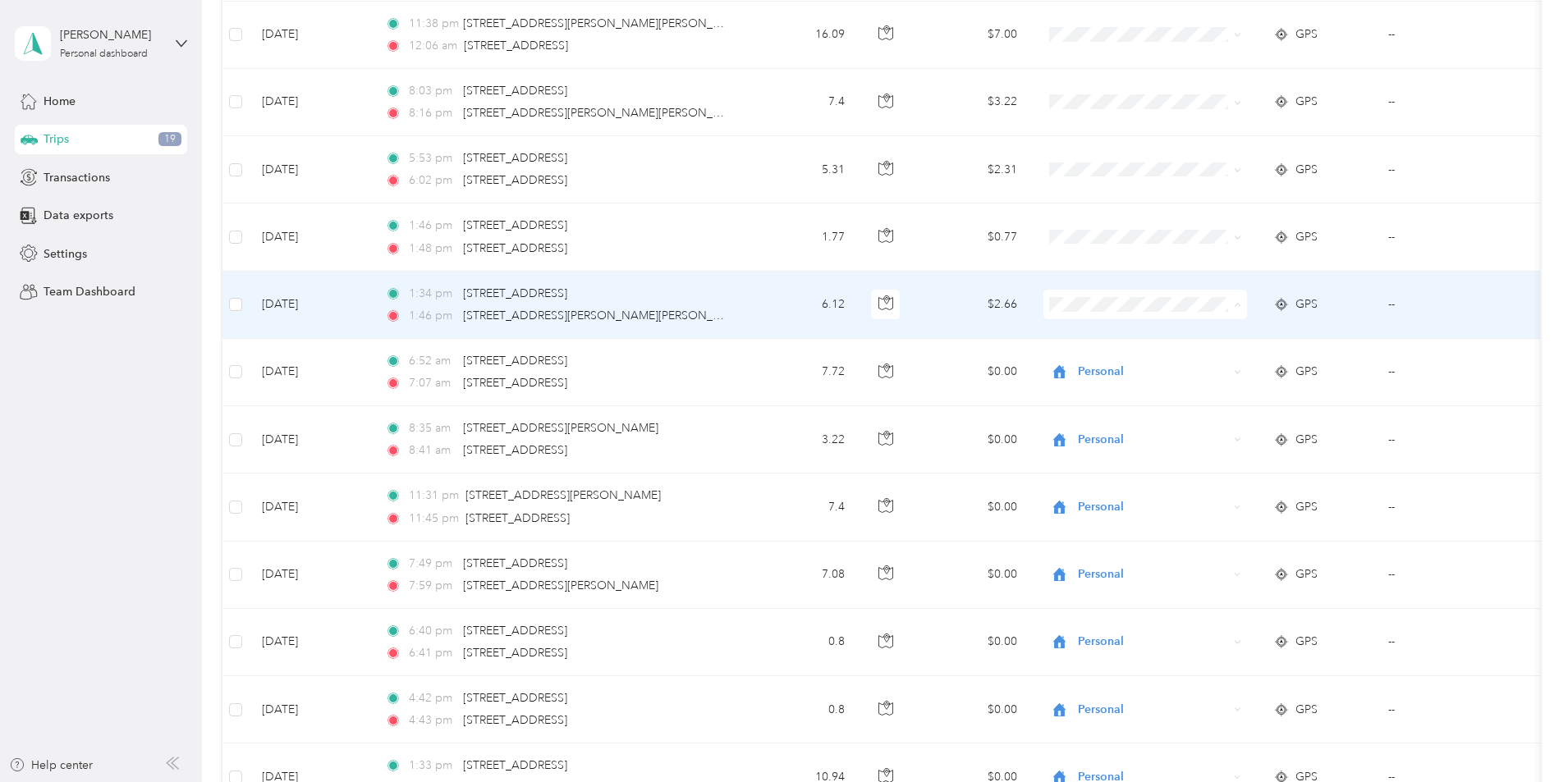
click at [1214, 366] on span "Personal" at bounding box center [1269, 363] width 152 height 17
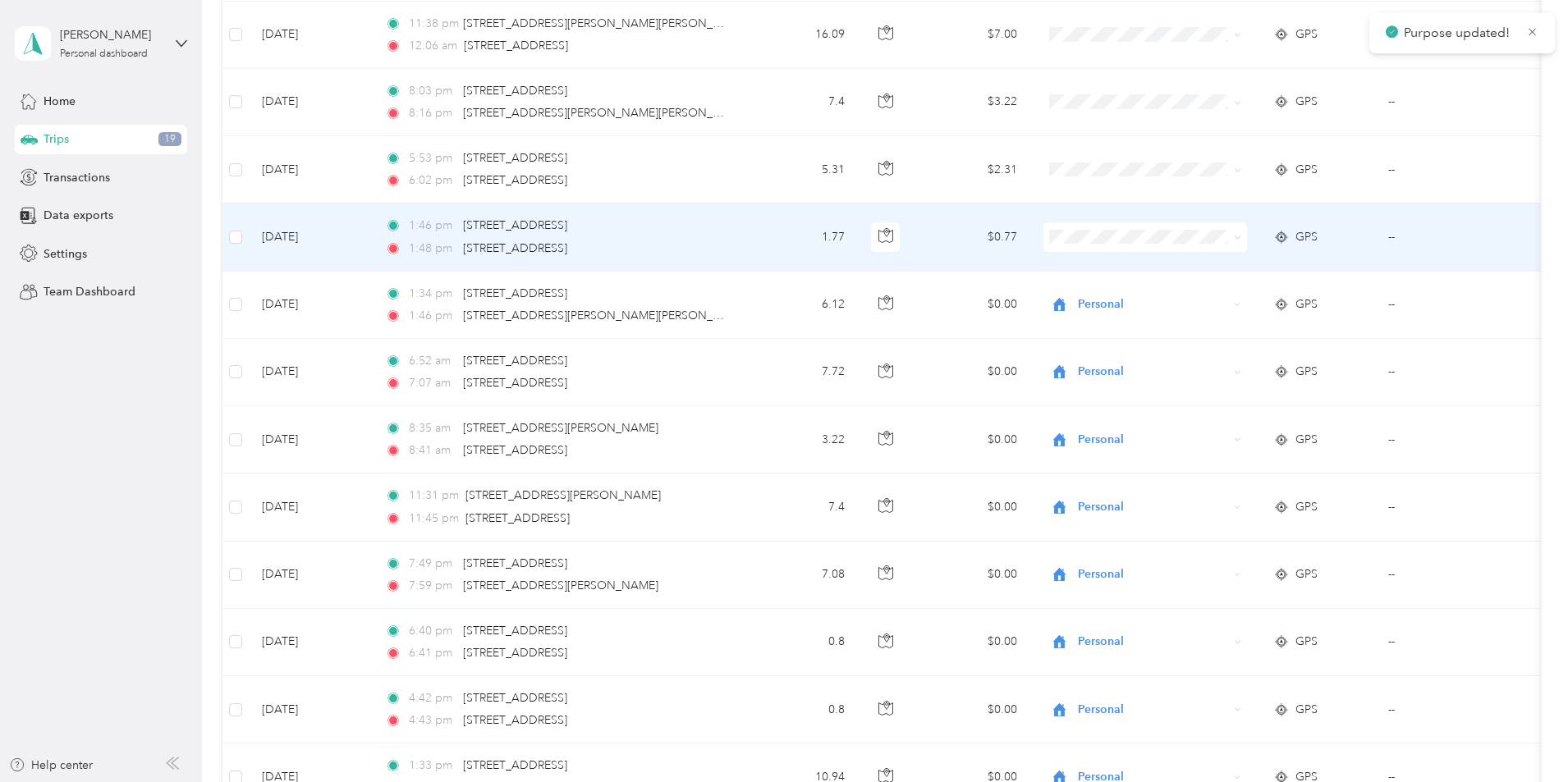
click at [1216, 294] on span "Personal" at bounding box center [1269, 292] width 152 height 17
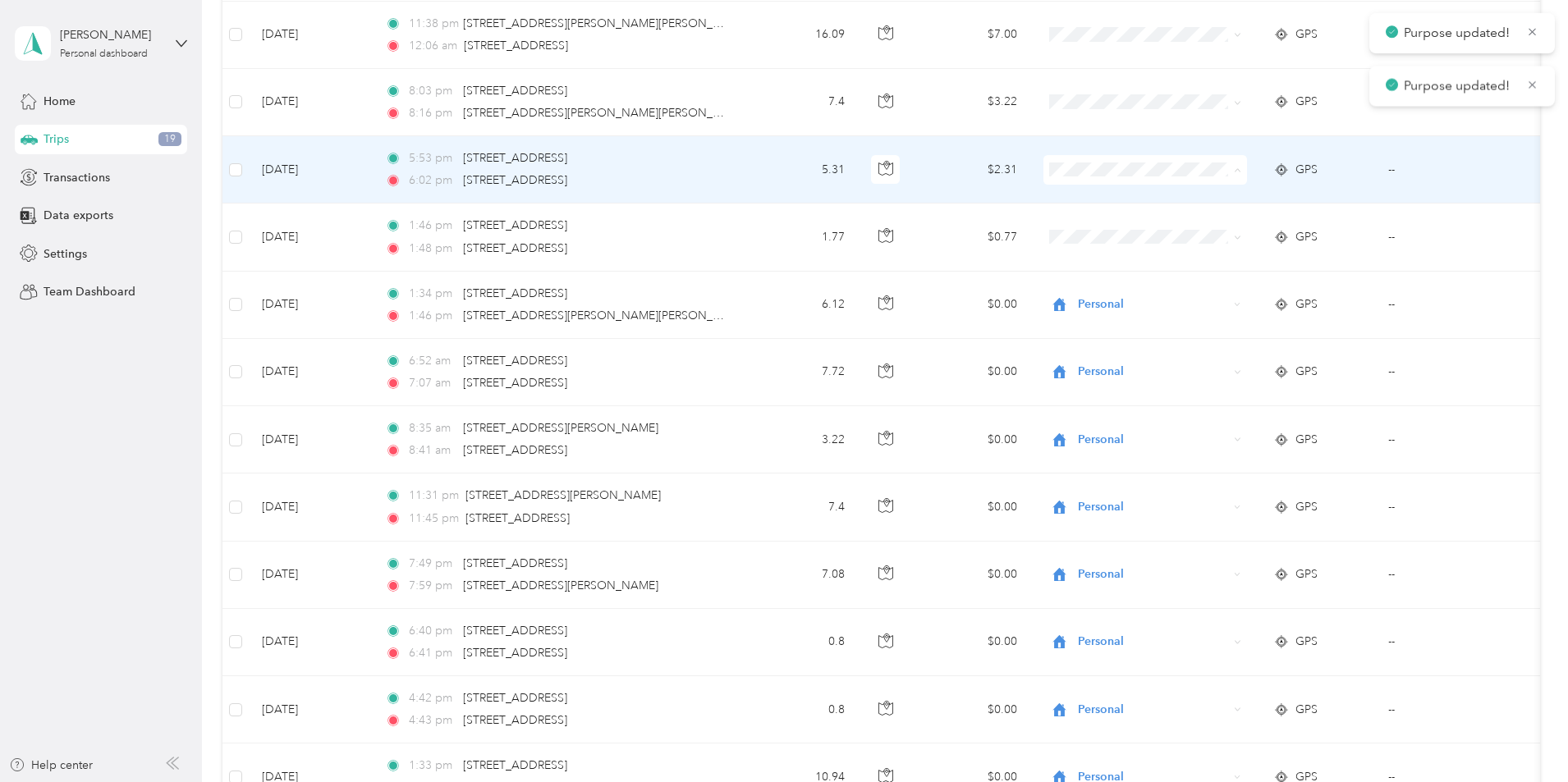
click at [1229, 229] on span "Personal" at bounding box center [1269, 230] width 152 height 17
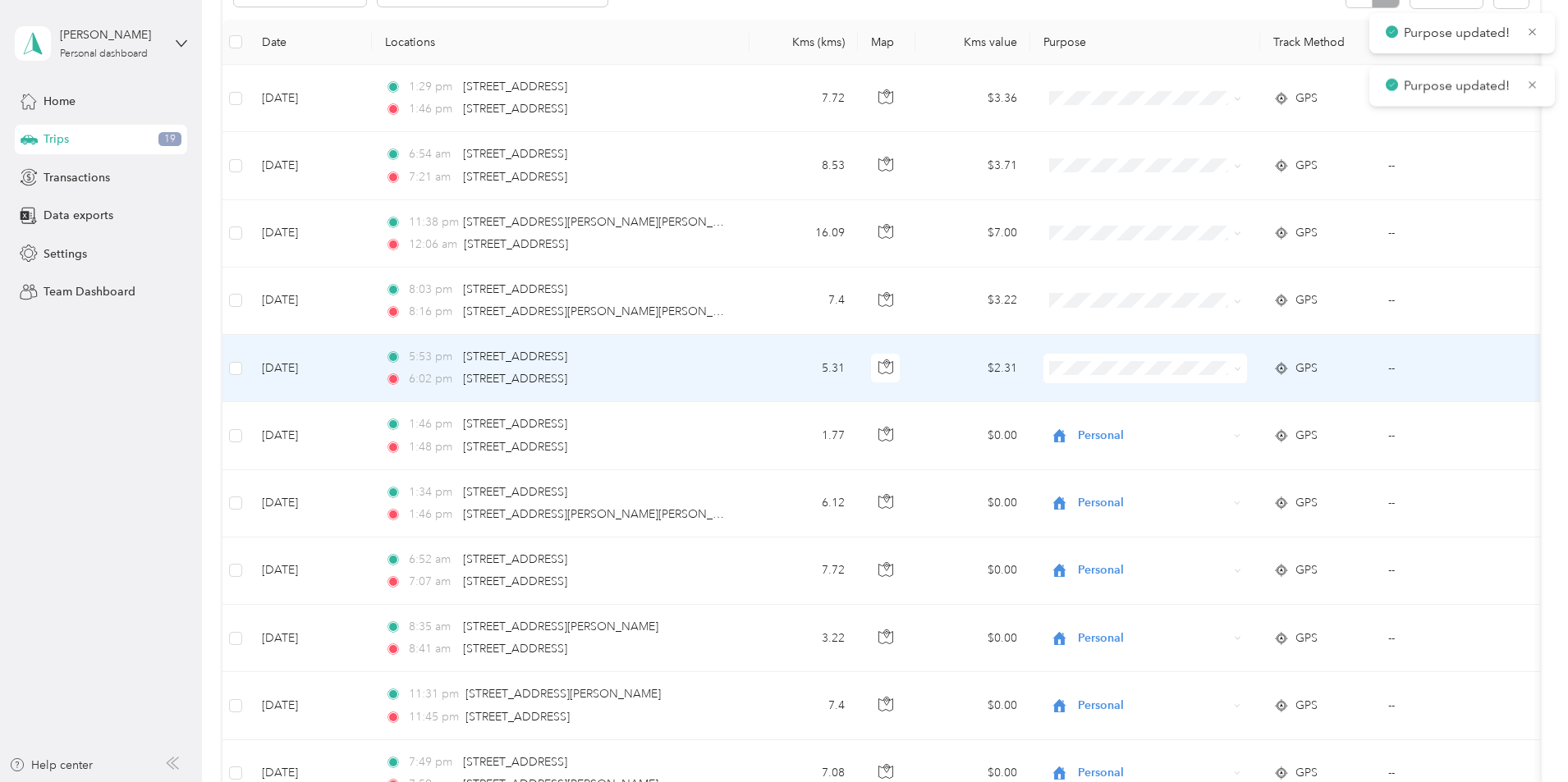
scroll to position [164, 0]
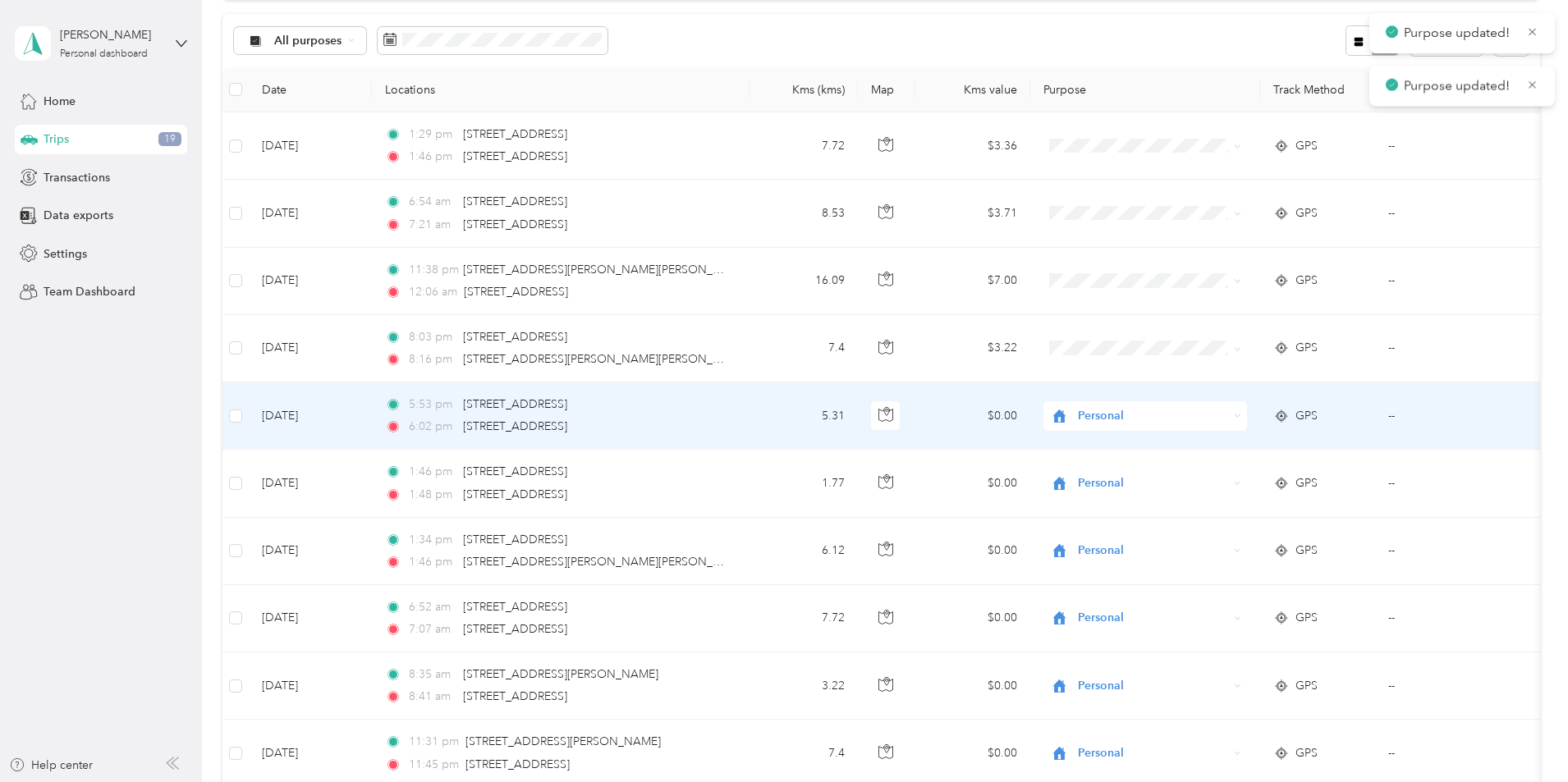
click at [1194, 410] on span "Personal" at bounding box center [1152, 416] width 150 height 18
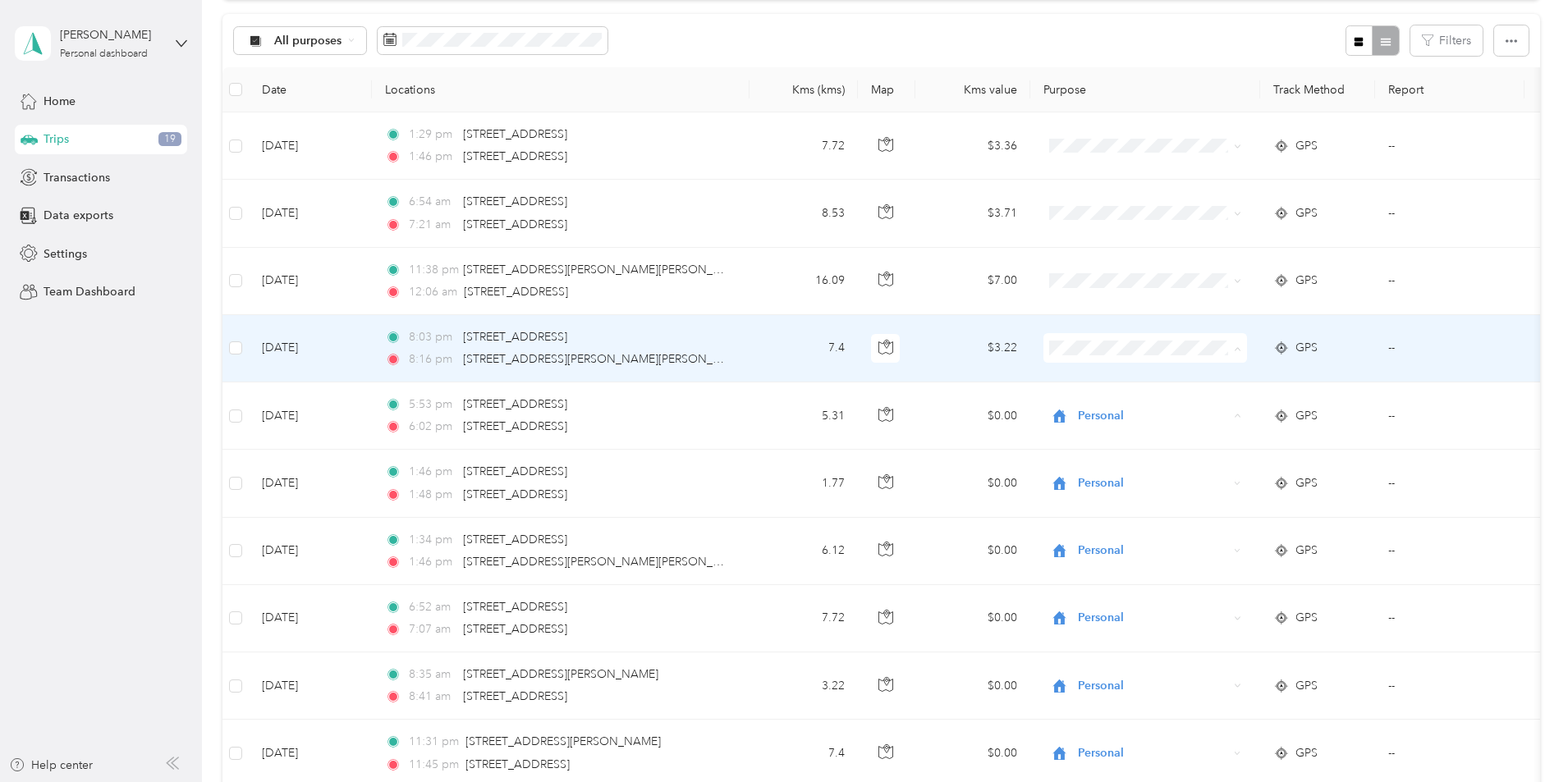
click at [1215, 393] on li "Personal" at bounding box center [1254, 407] width 203 height 28
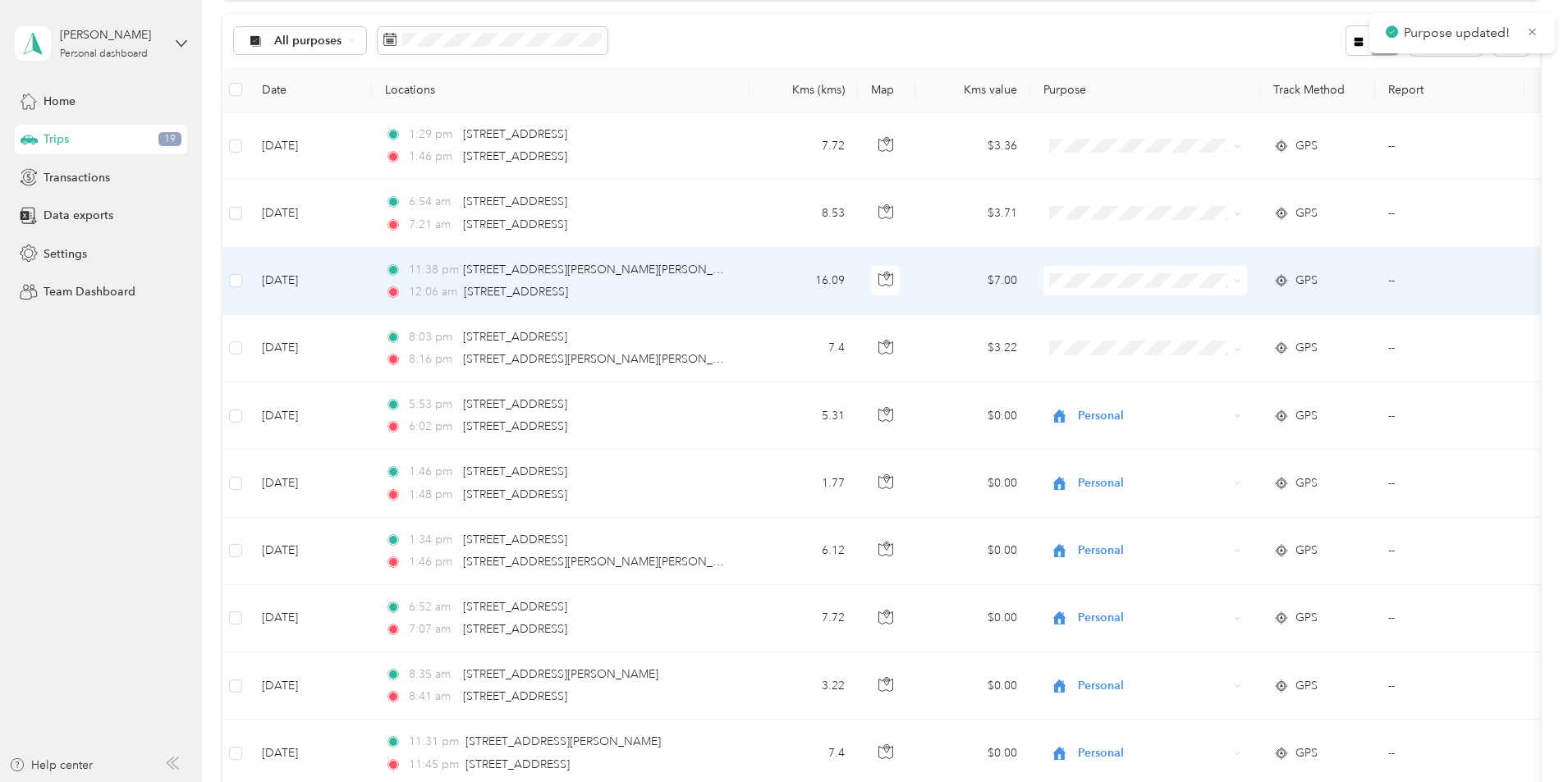
click at [1218, 332] on span "Personal" at bounding box center [1269, 340] width 152 height 17
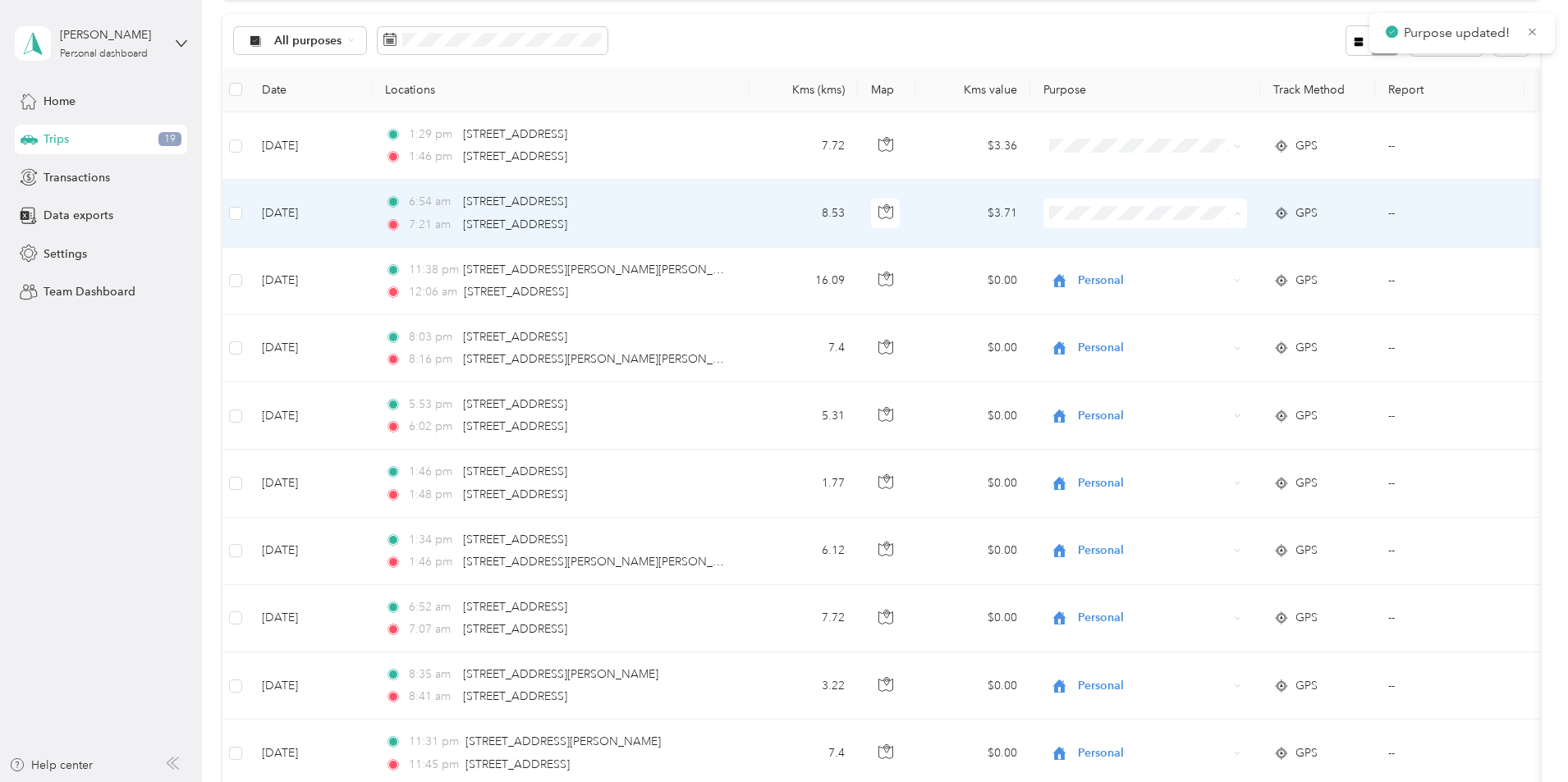
click at [1215, 272] on span "Personal" at bounding box center [1269, 272] width 152 height 17
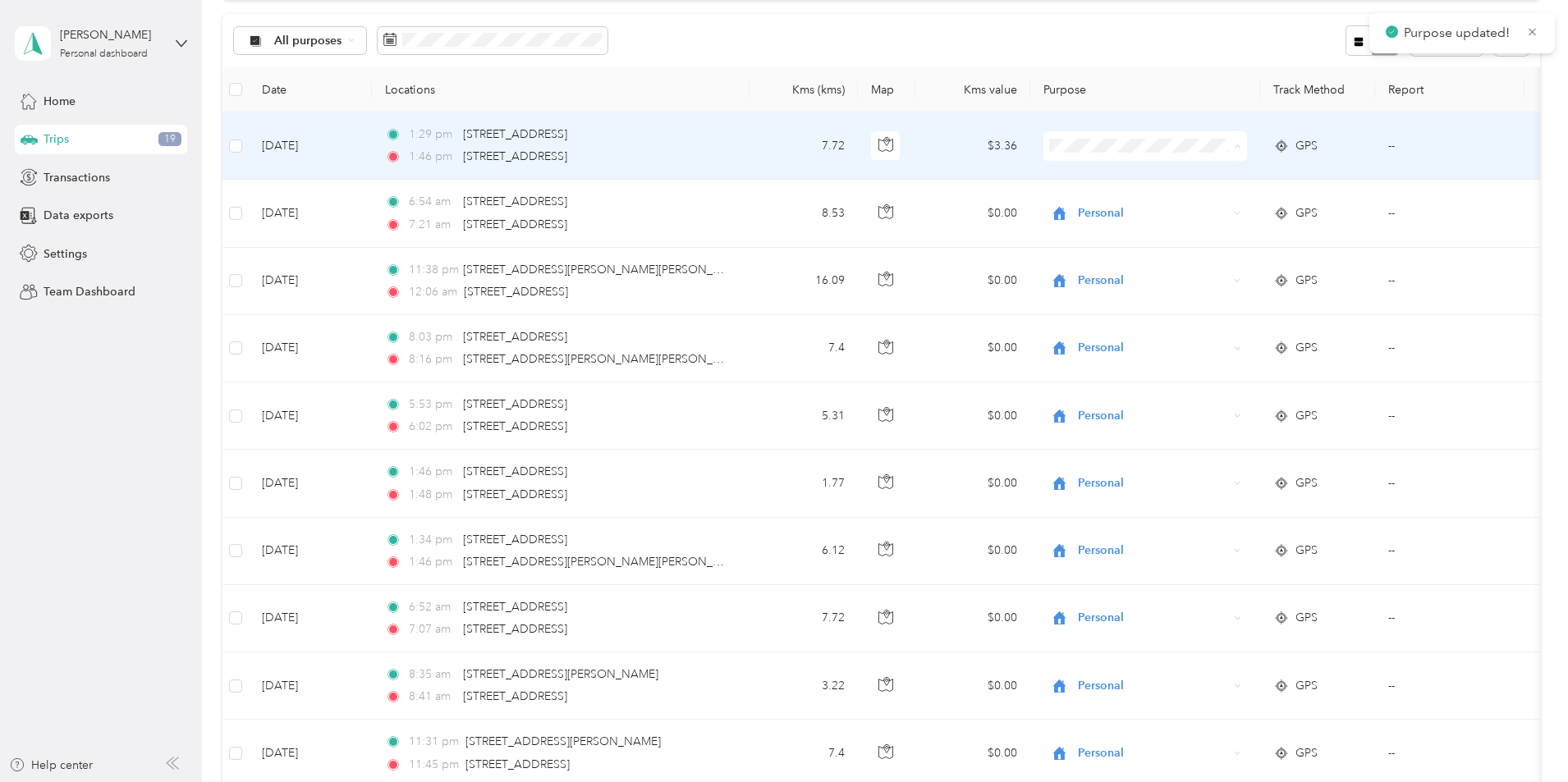
click at [1223, 207] on span "Personal" at bounding box center [1269, 206] width 152 height 17
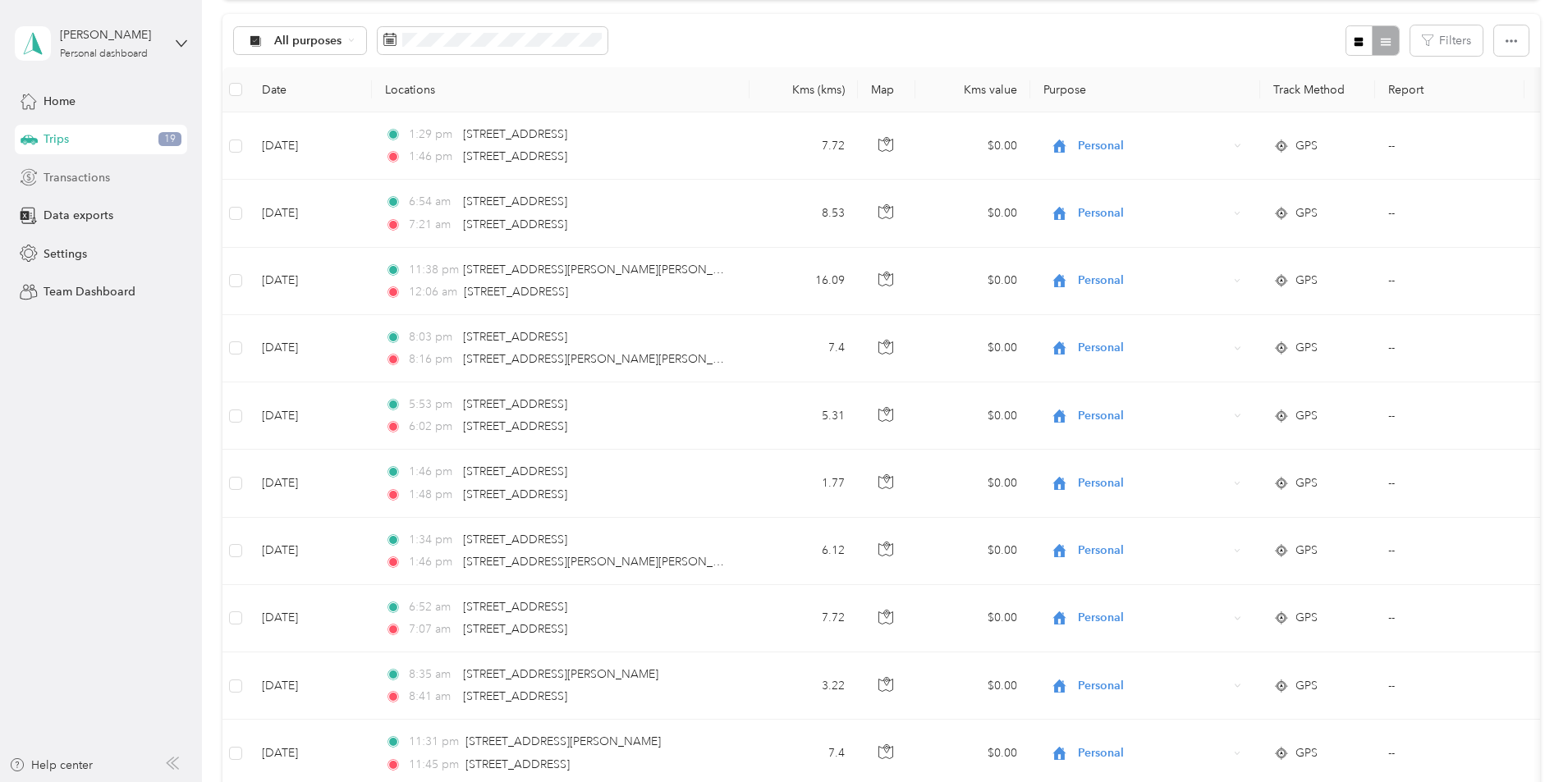
click at [88, 178] on span "Transactions" at bounding box center [77, 177] width 66 height 17
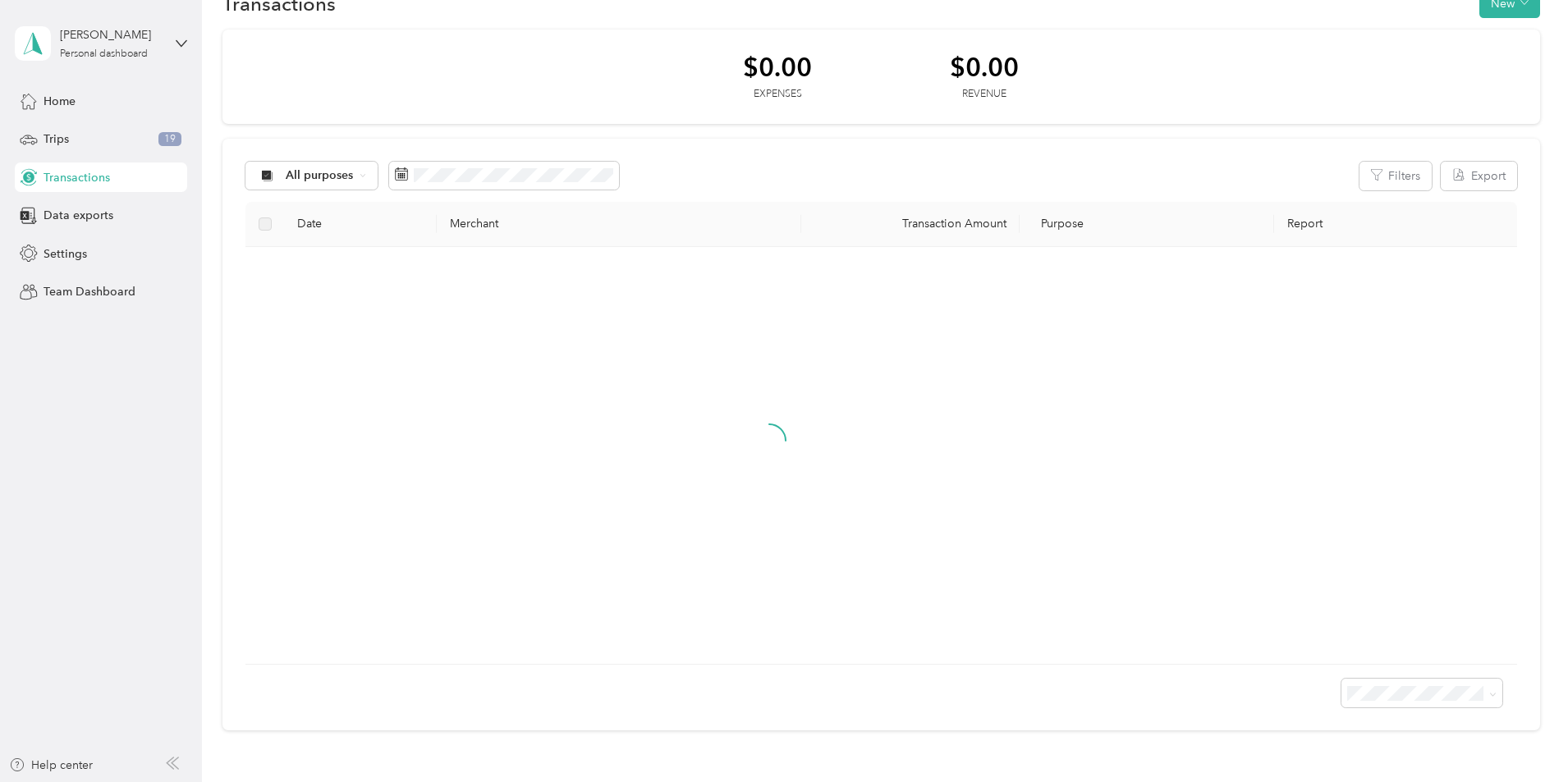
scroll to position [160, 0]
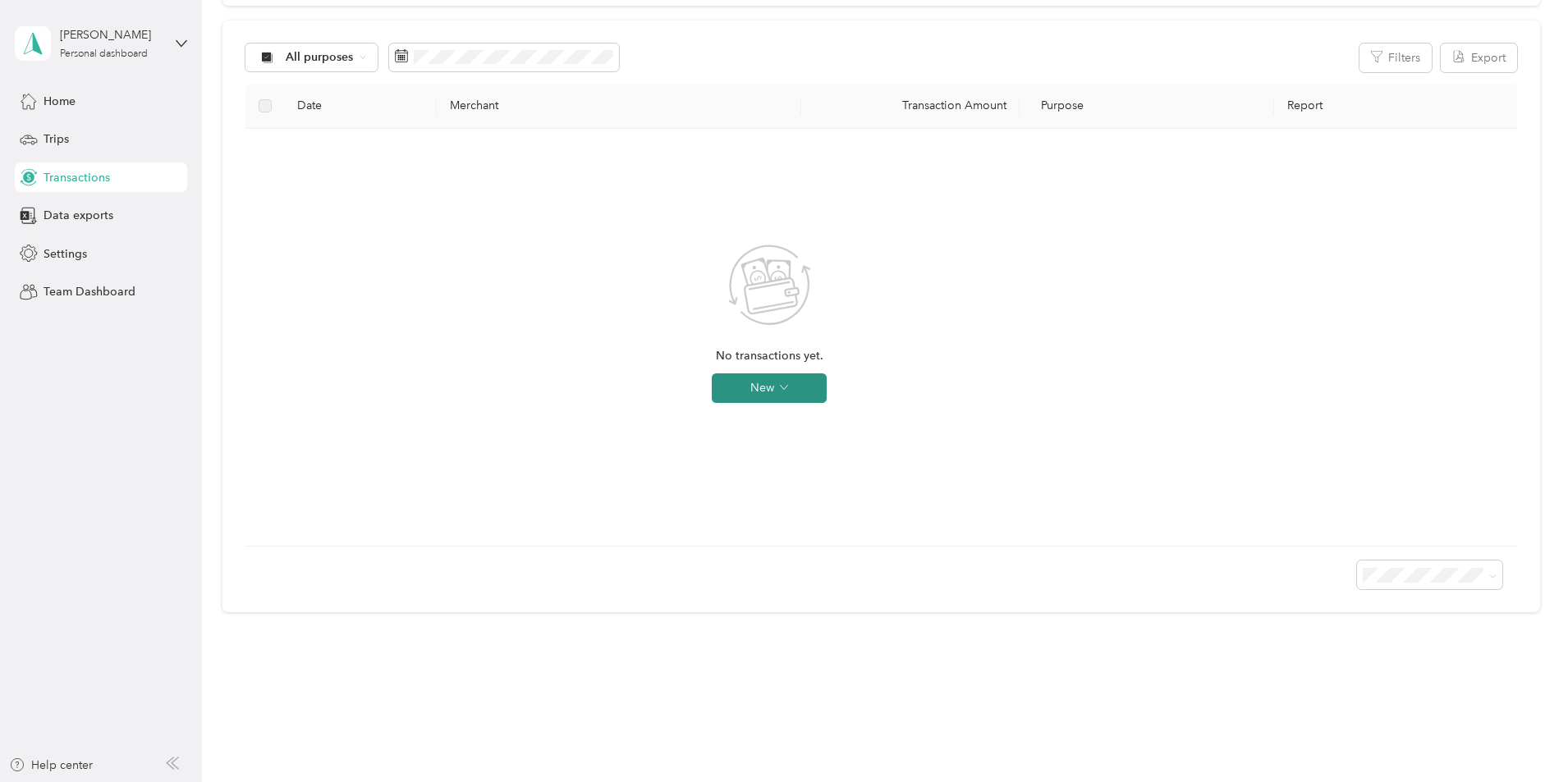
click at [827, 382] on button "New" at bounding box center [769, 387] width 115 height 29
click at [910, 416] on span "Expense" at bounding box center [902, 419] width 45 height 17
click at [946, 22] on icon at bounding box center [943, 24] width 14 height 14
click at [54, 246] on span "Settings" at bounding box center [65, 254] width 44 height 17
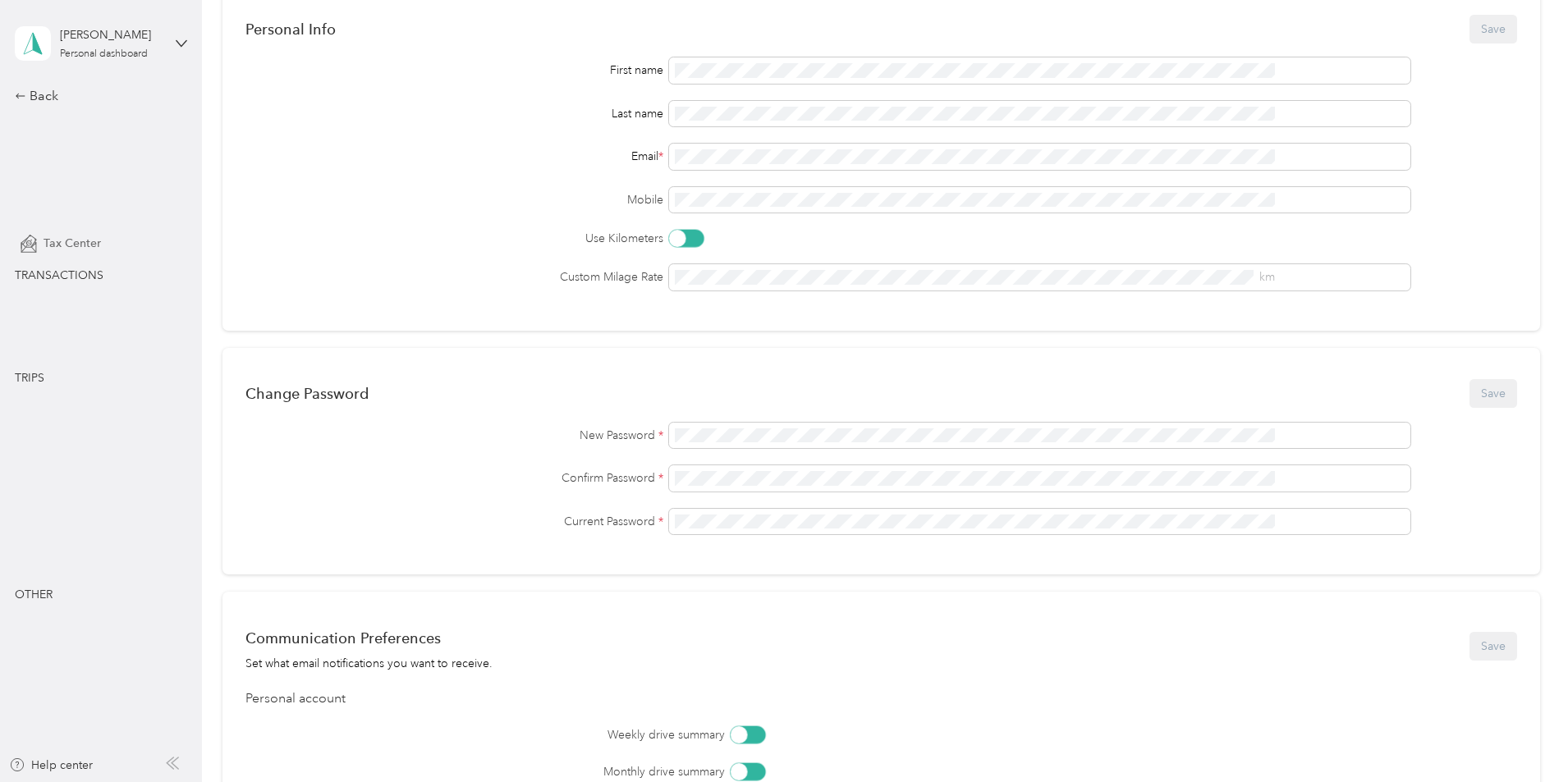
scroll to position [160, 0]
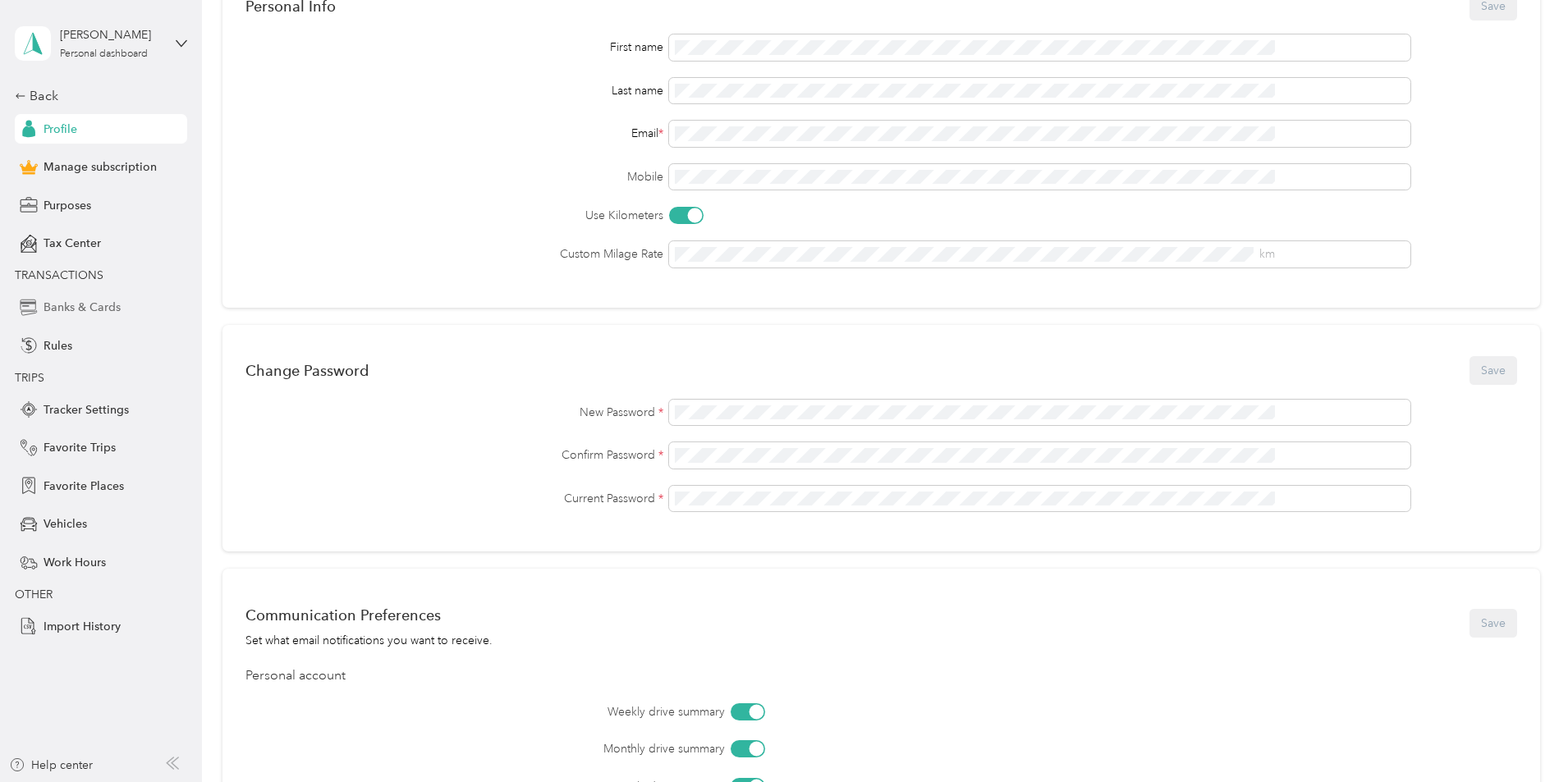
click at [75, 301] on span "Banks & Cards" at bounding box center [82, 307] width 77 height 17
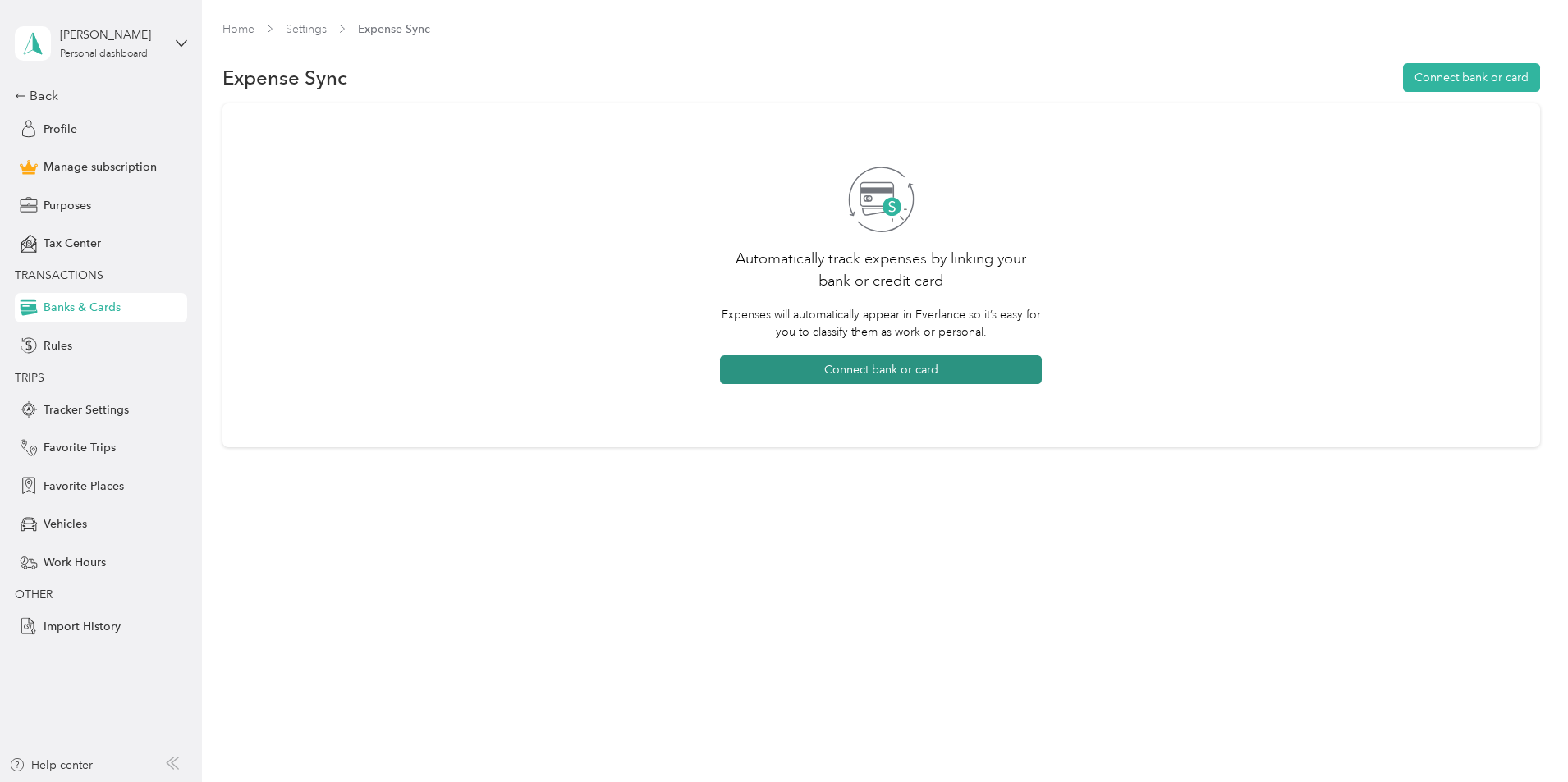
click at [874, 365] on button "Connect bank or card" at bounding box center [880, 369] width 322 height 28
click at [65, 126] on span "Profile" at bounding box center [60, 129] width 33 height 17
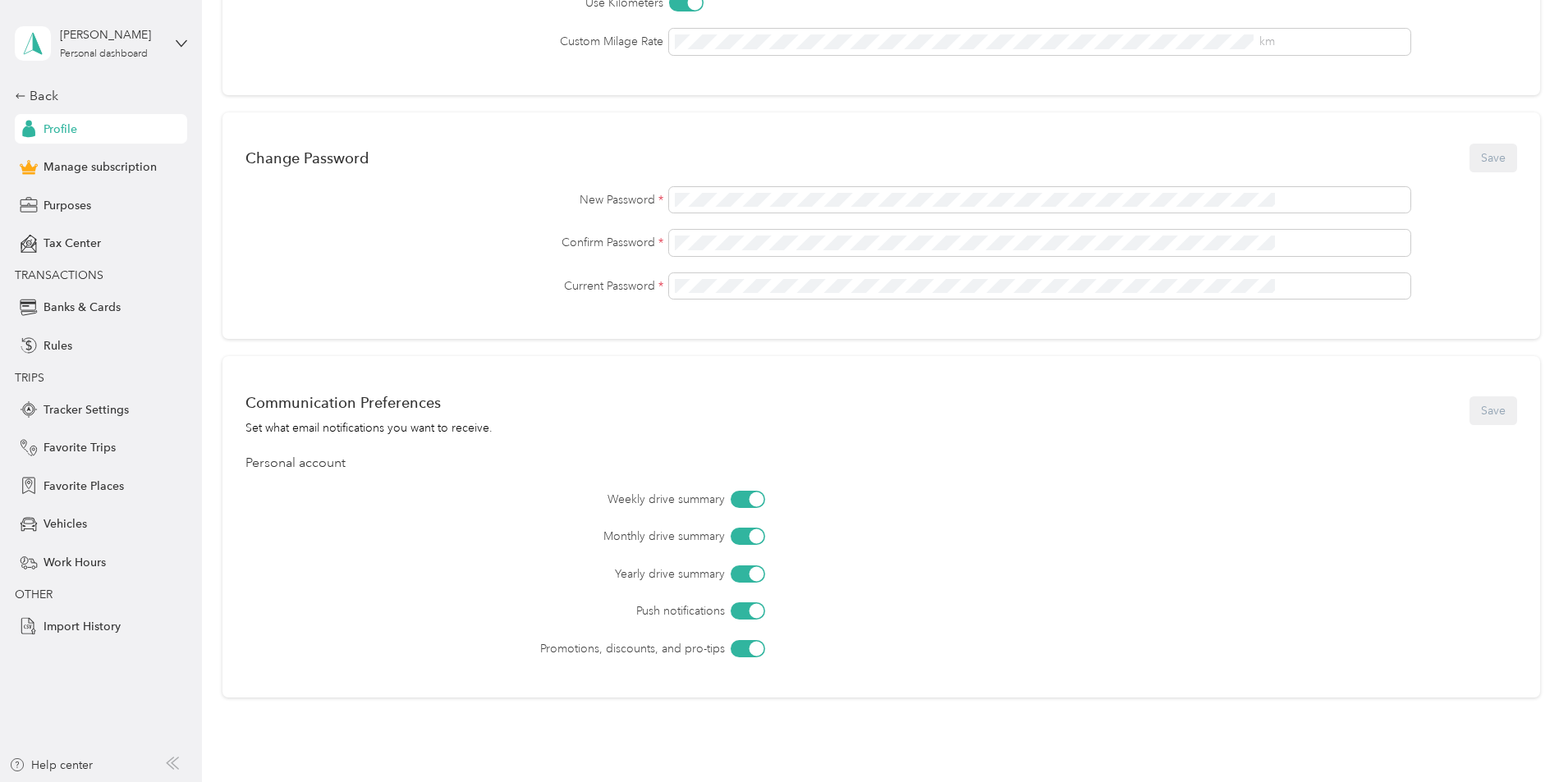
scroll to position [410, 0]
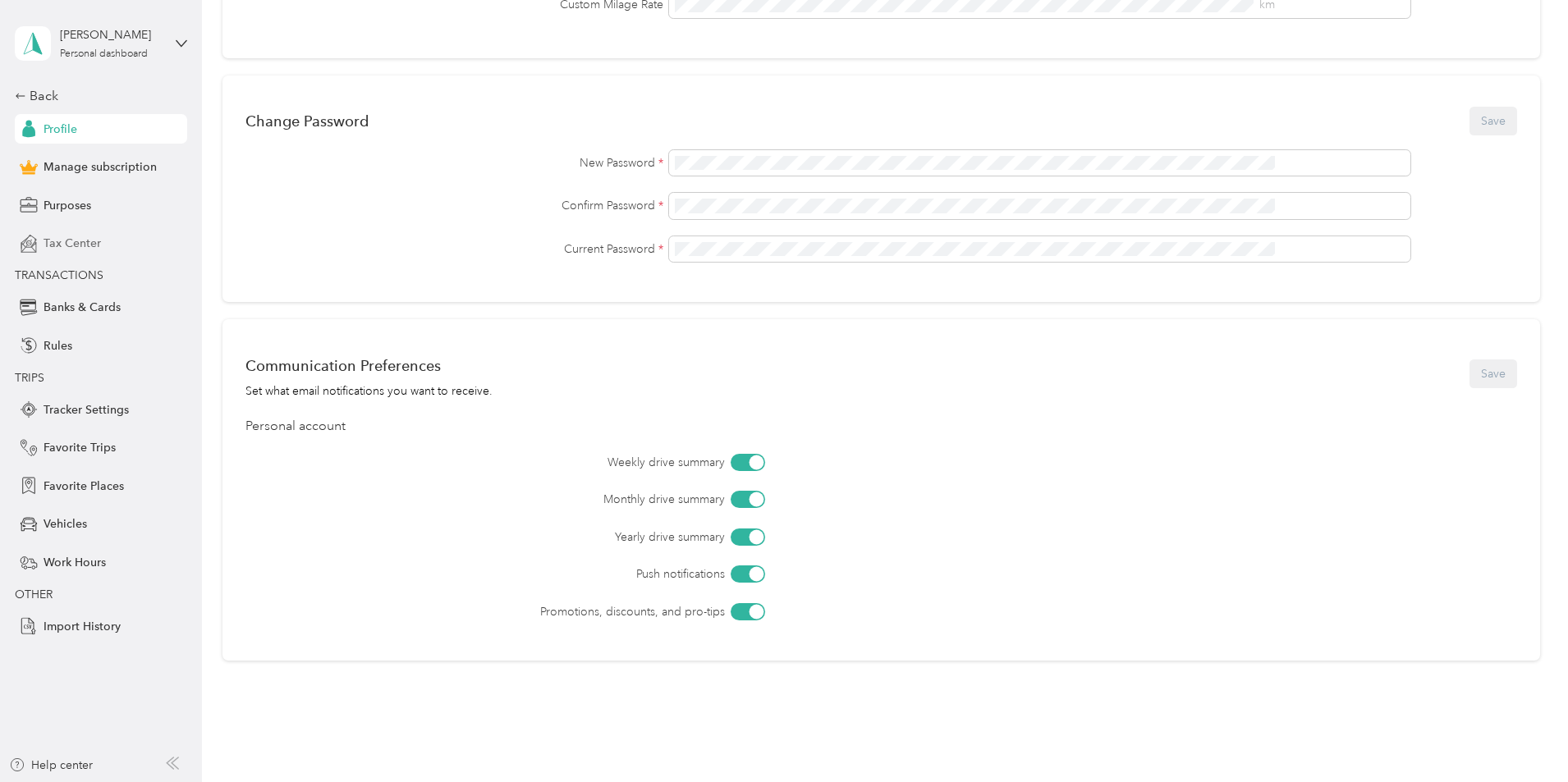
click at [64, 243] on span "Tax Center" at bounding box center [72, 243] width 58 height 17
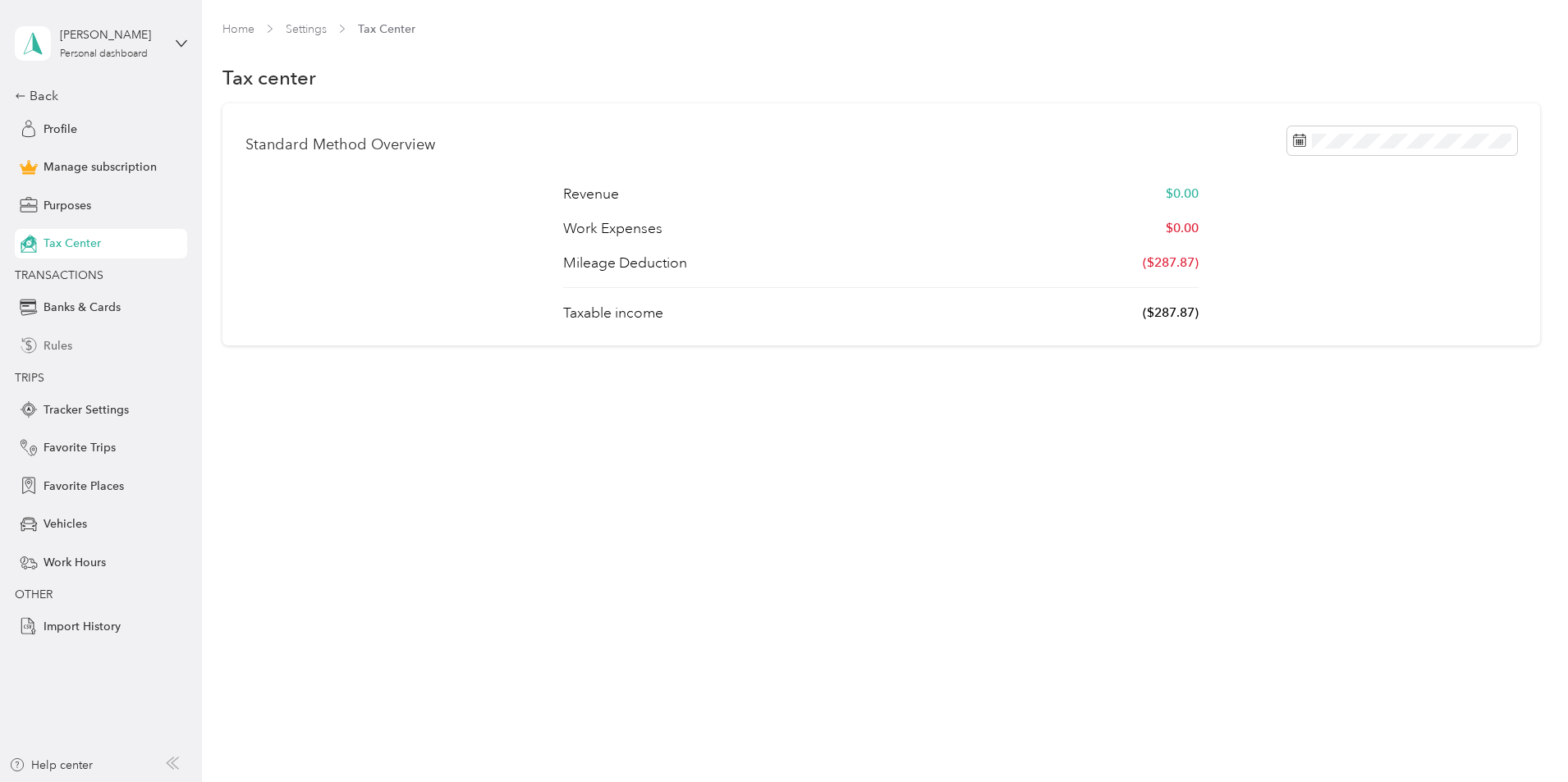
click at [50, 339] on span "Rules" at bounding box center [58, 345] width 28 height 17
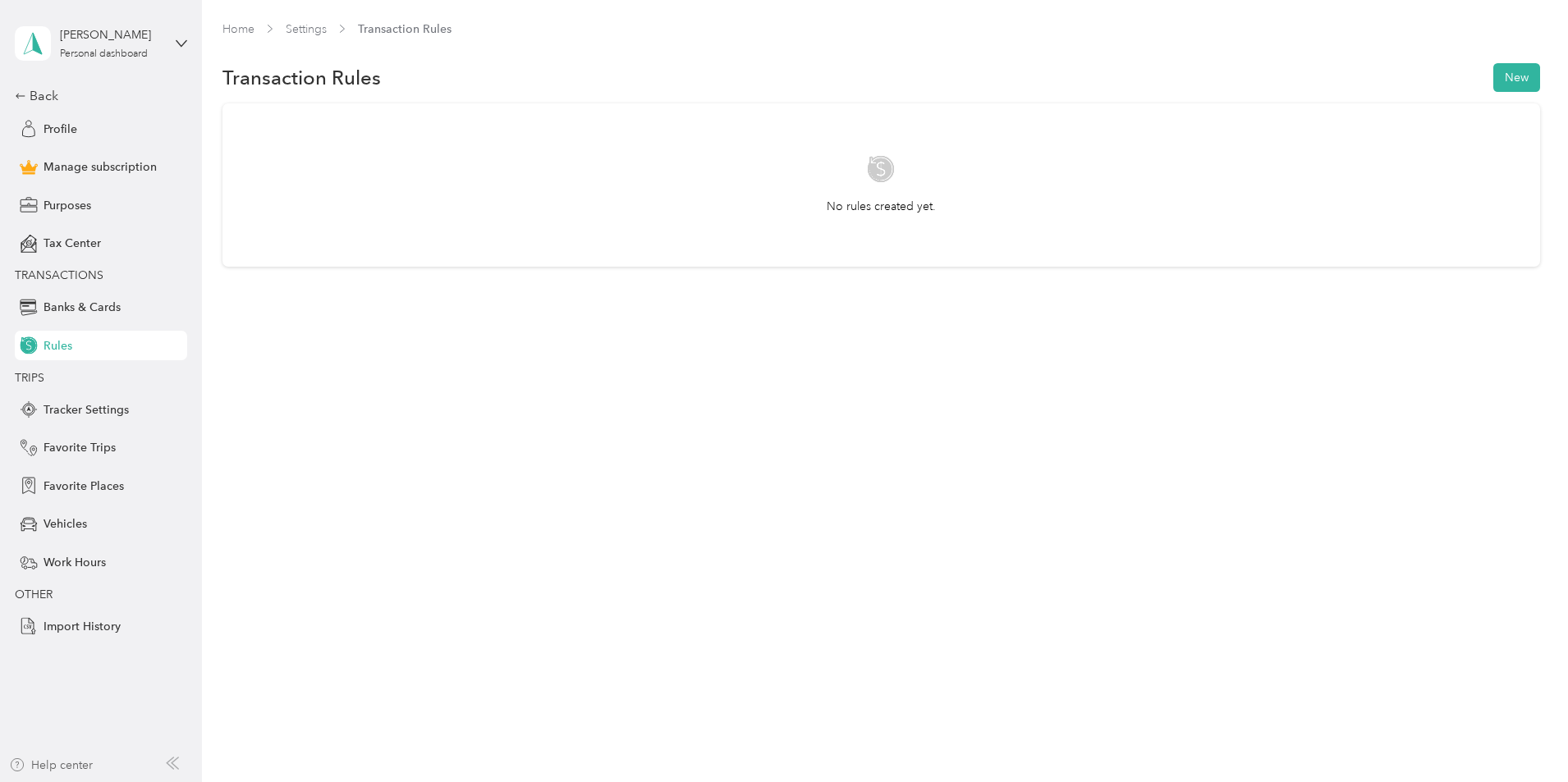
click at [64, 765] on div "Help center" at bounding box center [51, 765] width 84 height 17
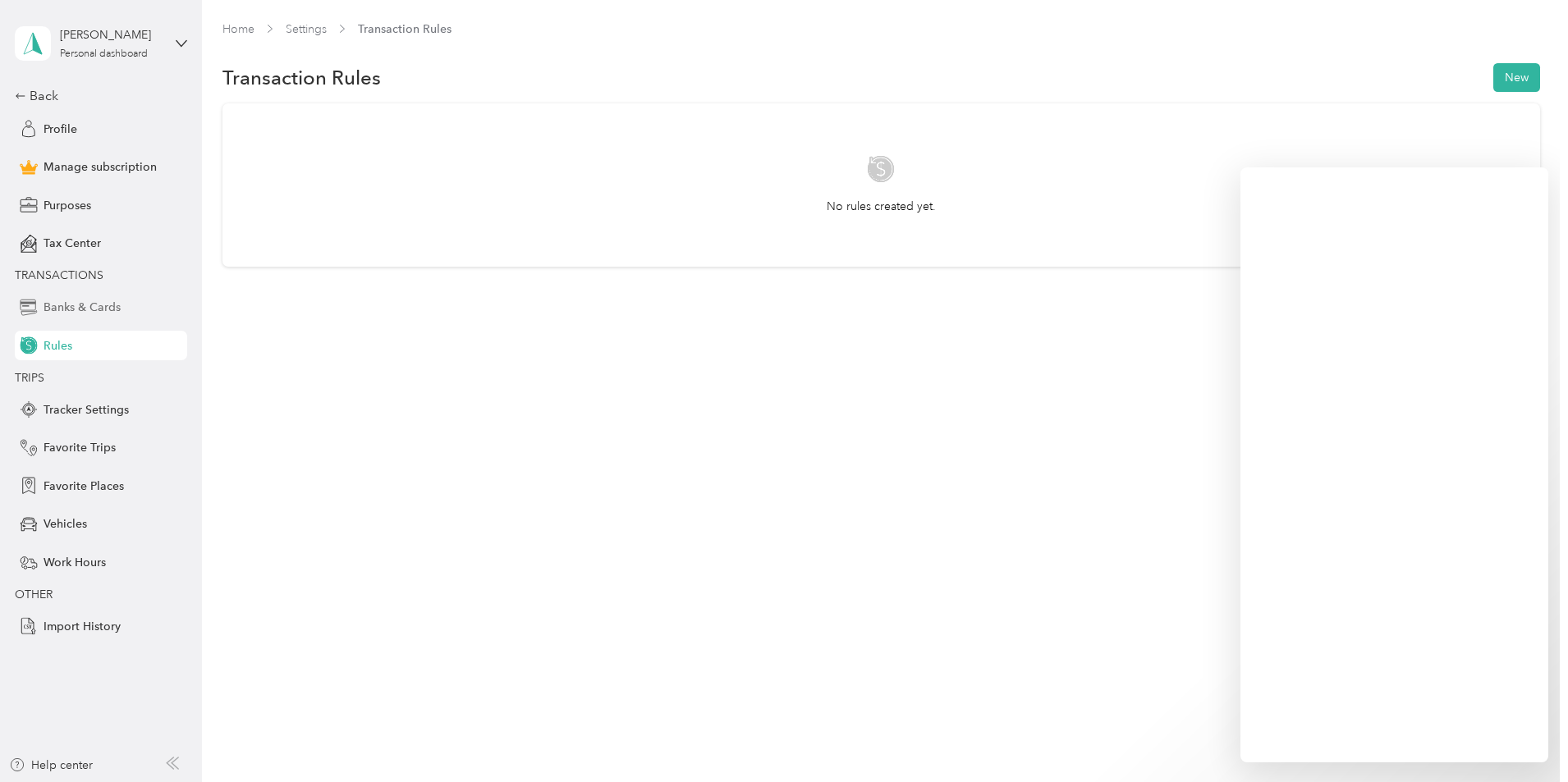
click at [89, 301] on span "Banks & Cards" at bounding box center [82, 307] width 77 height 17
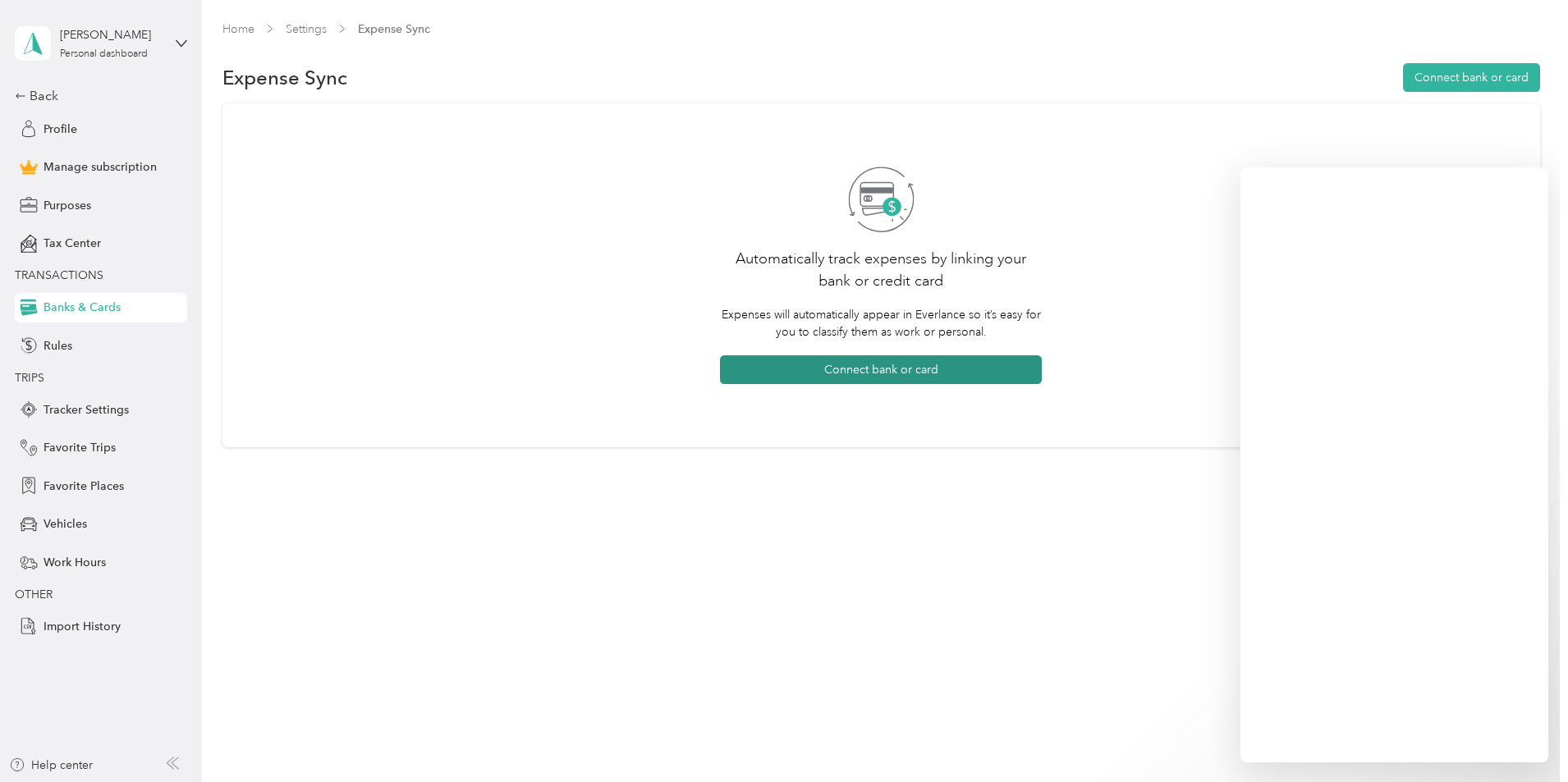
click at [891, 367] on button "Connect bank or card" at bounding box center [880, 369] width 322 height 28
click at [872, 367] on button "Connect bank or card" at bounding box center [880, 369] width 322 height 28
click at [884, 374] on button "Connect bank or card" at bounding box center [880, 369] width 322 height 28
